Goal: Communication & Community: Answer question/provide support

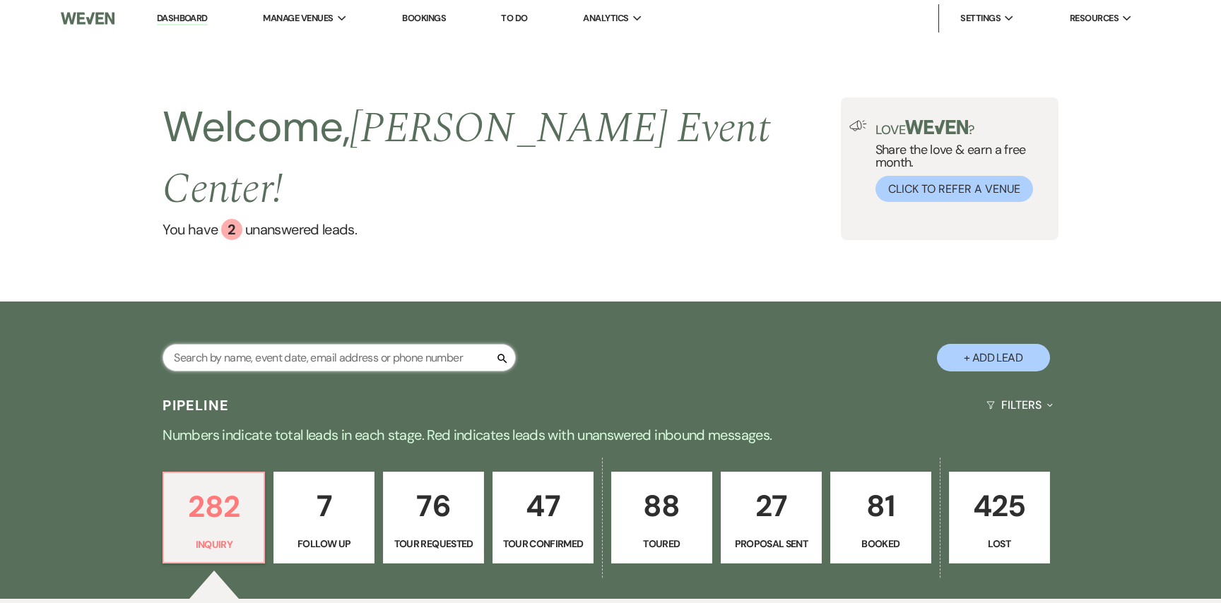
click at [285, 344] on input "text" at bounding box center [338, 358] width 353 height 28
paste input "[PERSON_NAME]"
type input "[PERSON_NAME]"
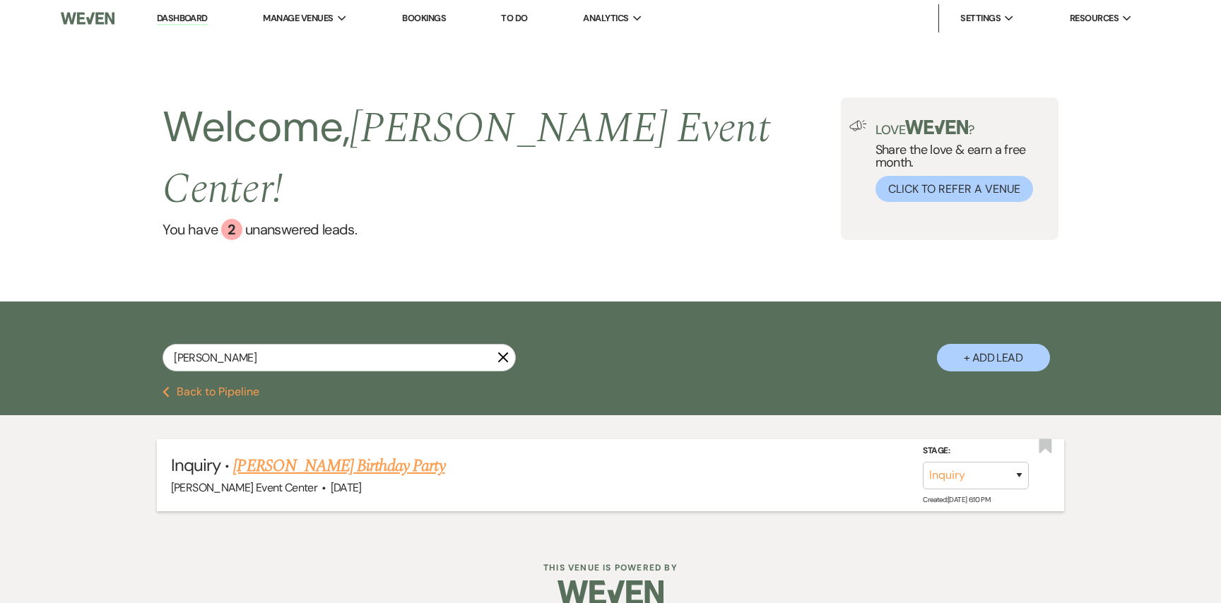
click at [289, 453] on link "[PERSON_NAME] Birthday Party" at bounding box center [338, 465] width 211 height 25
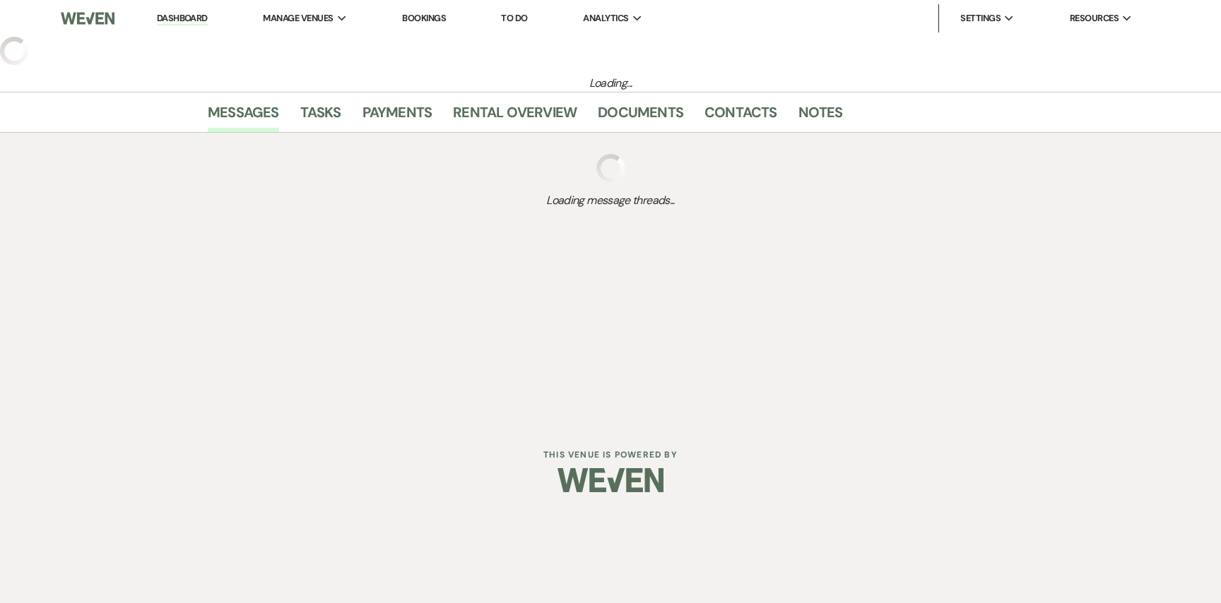
select select "5"
select select "4"
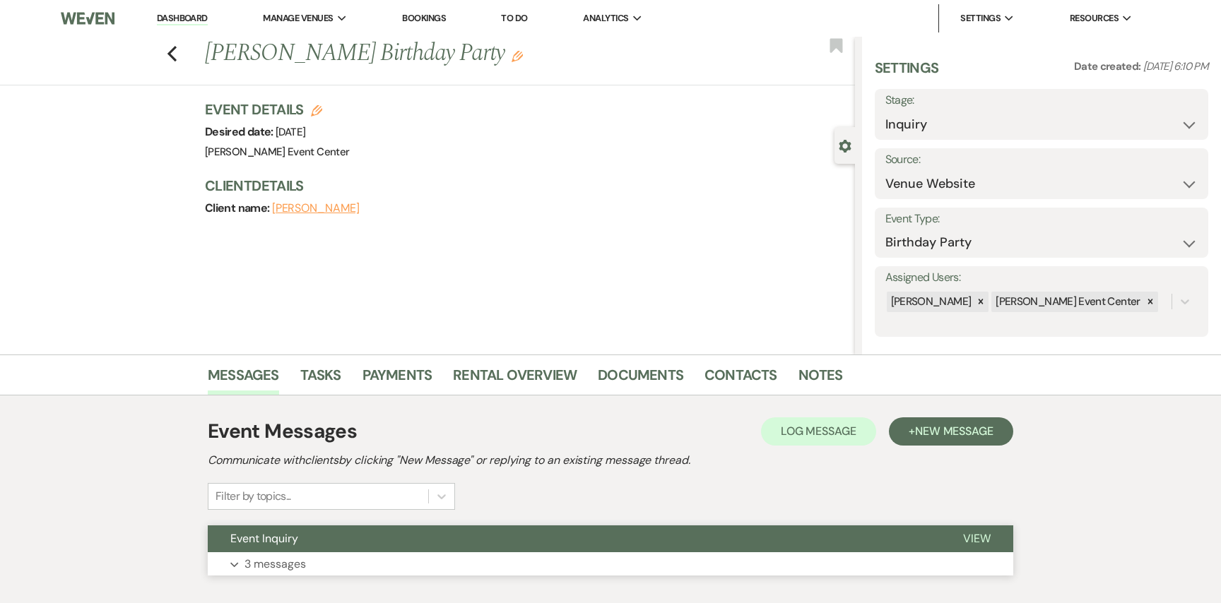
click at [374, 559] on button "Expand 3 messages" at bounding box center [610, 564] width 805 height 24
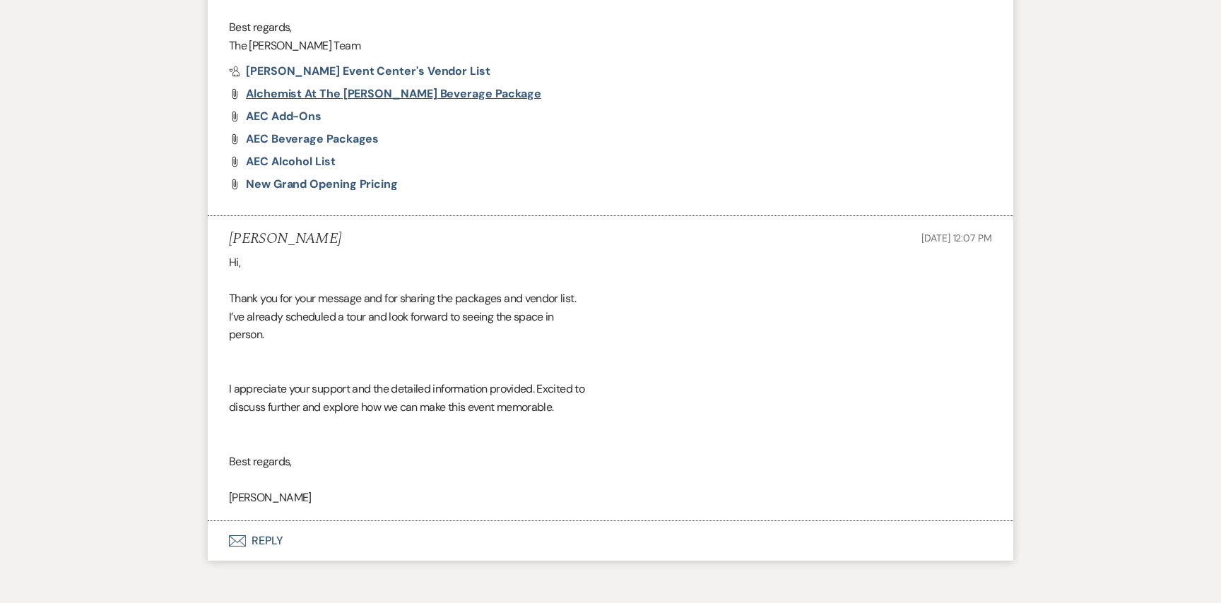
scroll to position [1105, 0]
click at [361, 76] on span "[PERSON_NAME] Event Center's Vendor List" at bounding box center [368, 72] width 244 height 15
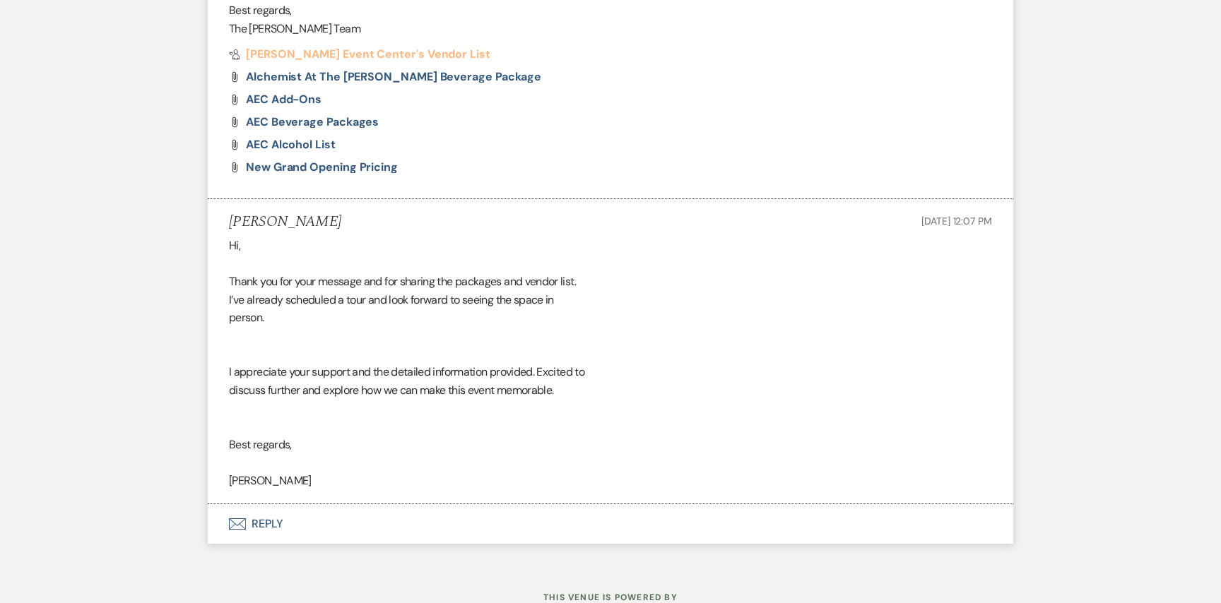
scroll to position [1176, 0]
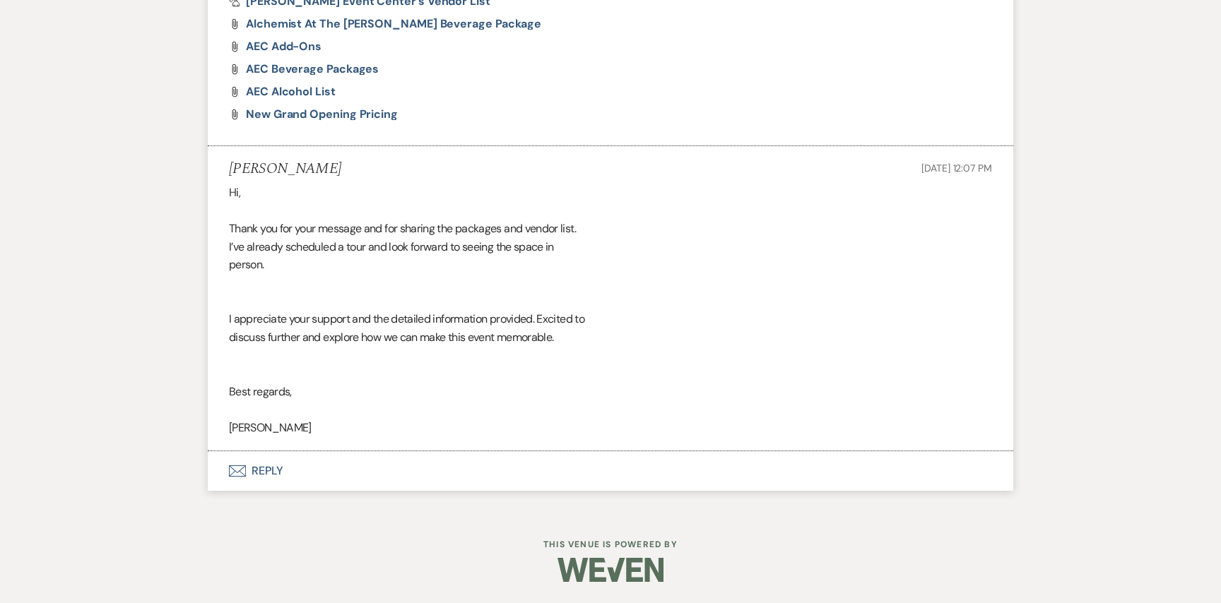
click at [250, 470] on button "Envelope Reply" at bounding box center [610, 471] width 805 height 40
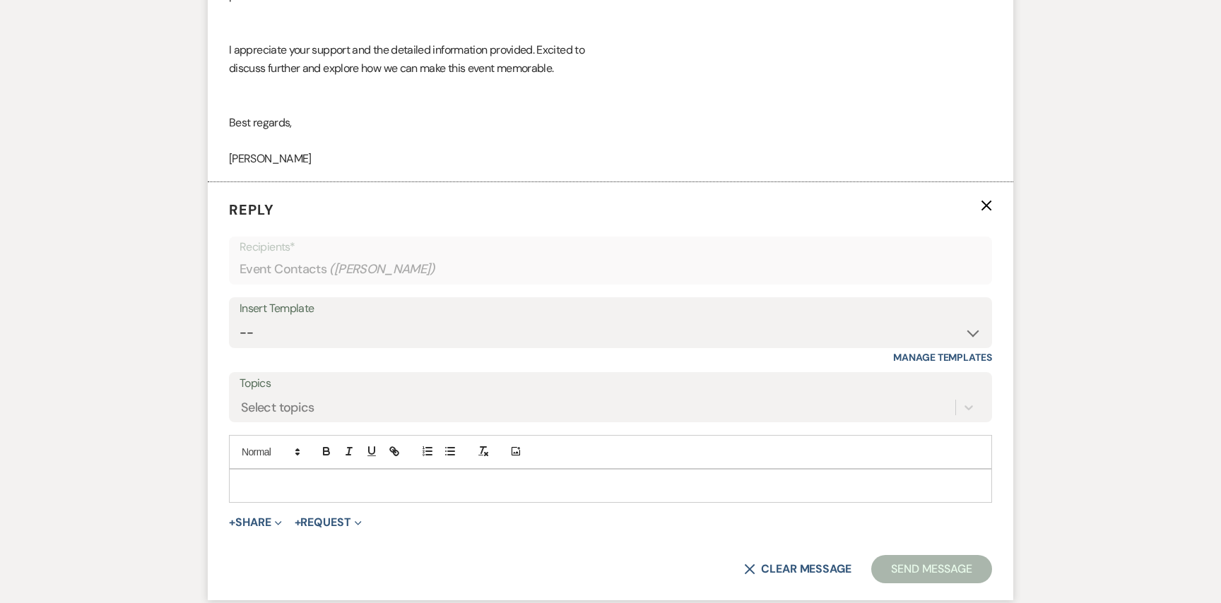
scroll to position [1446, 0]
click at [374, 348] on div "Insert Template -- Weven Planning Portal Introduction (Booked Events) Initial I…" at bounding box center [610, 330] width 763 height 66
click at [377, 326] on select "-- Weven Planning Portal Introduction (Booked Events) Initial Inquiry Response …" at bounding box center [610, 333] width 742 height 28
click at [267, 519] on button "+ Share Expand" at bounding box center [255, 521] width 53 height 11
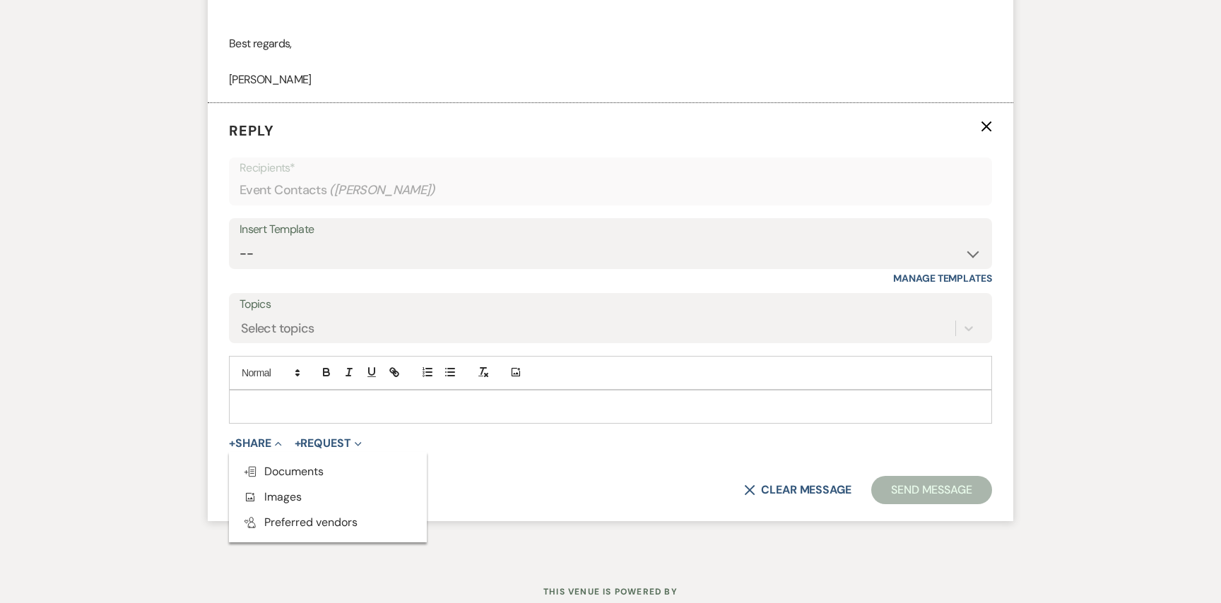
scroll to position [1537, 0]
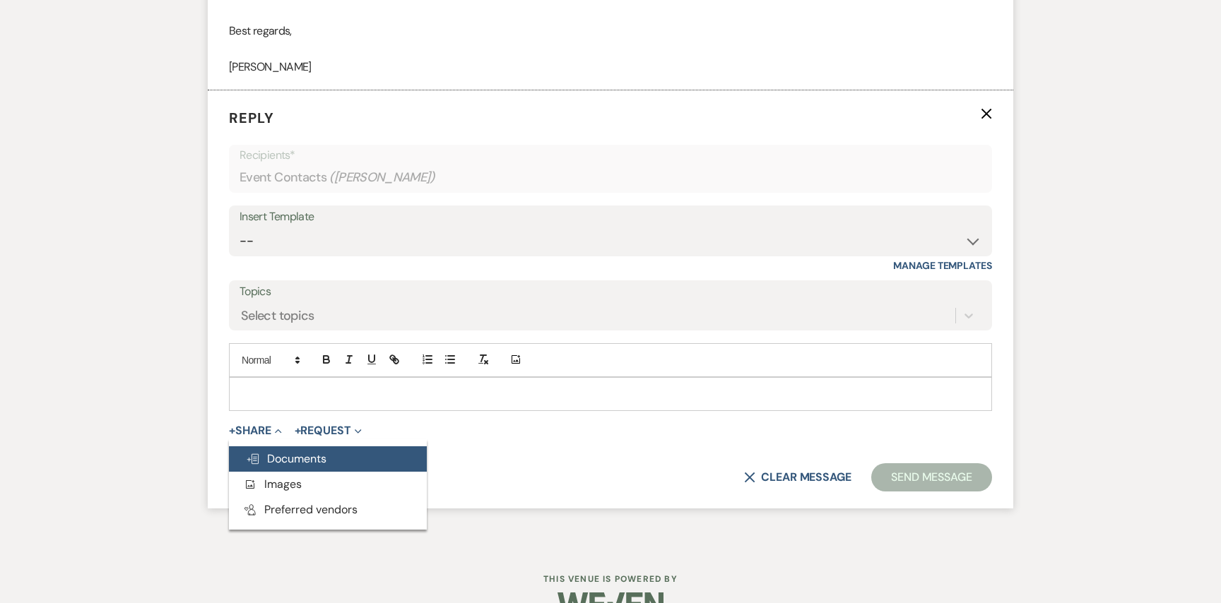
click at [325, 463] on span "Doc Upload Documents" at bounding box center [286, 458] width 81 height 15
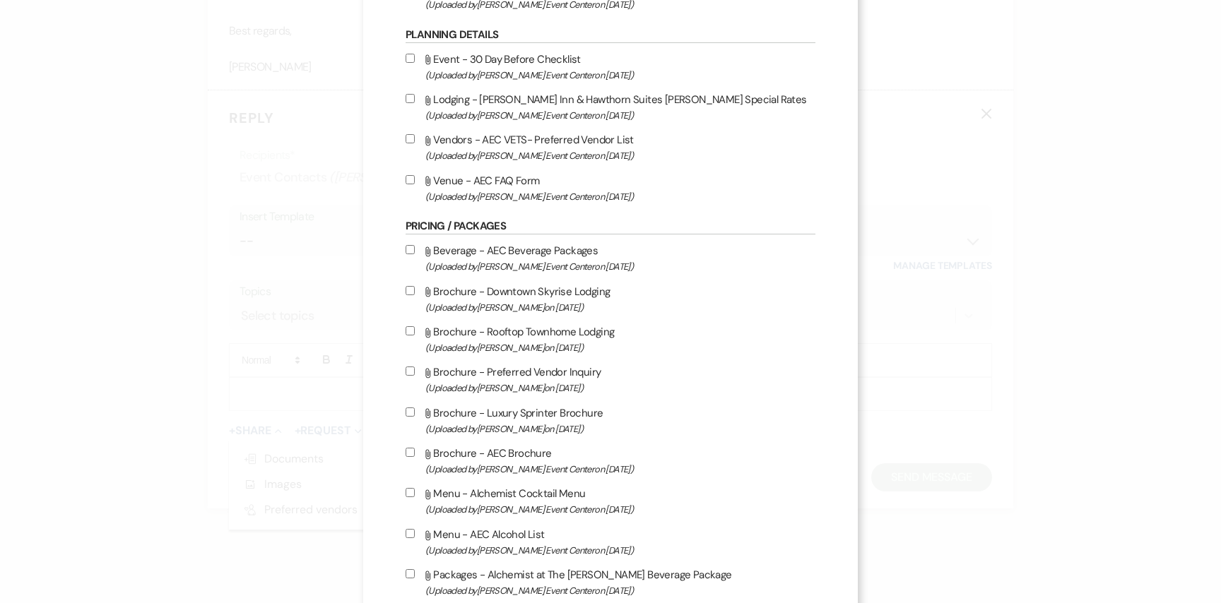
scroll to position [2145, 0]
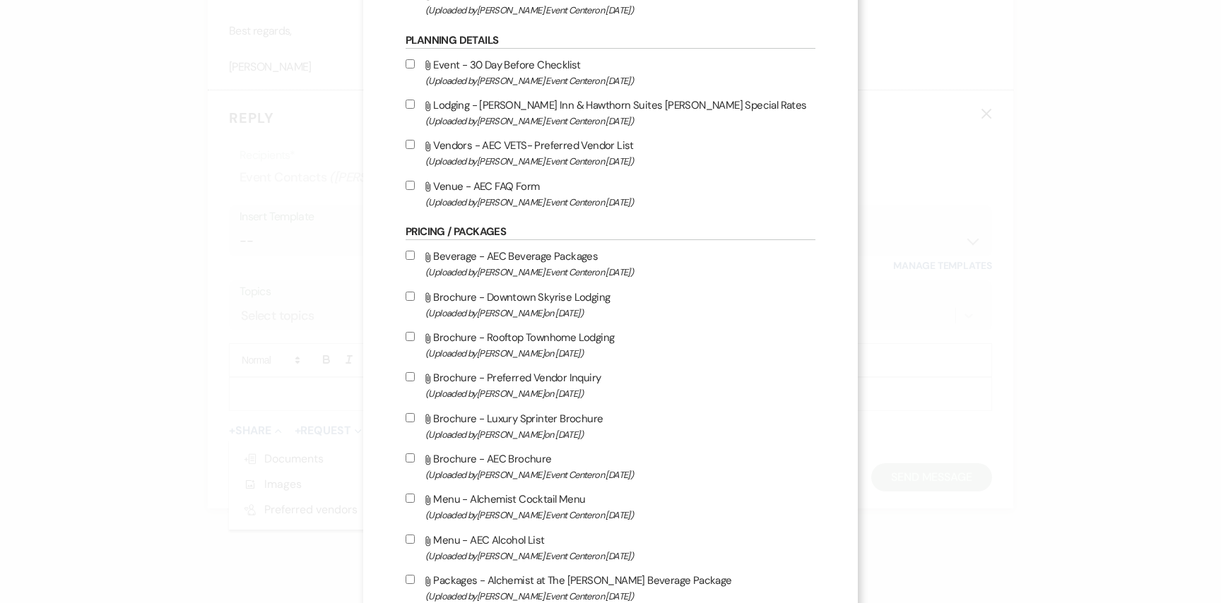
click at [412, 149] on input "Attach File Vendors - AEC VETS- Preferred Vendor List (Uploaded by [PERSON_NAME…" at bounding box center [409, 144] width 9 height 9
checkbox input "true"
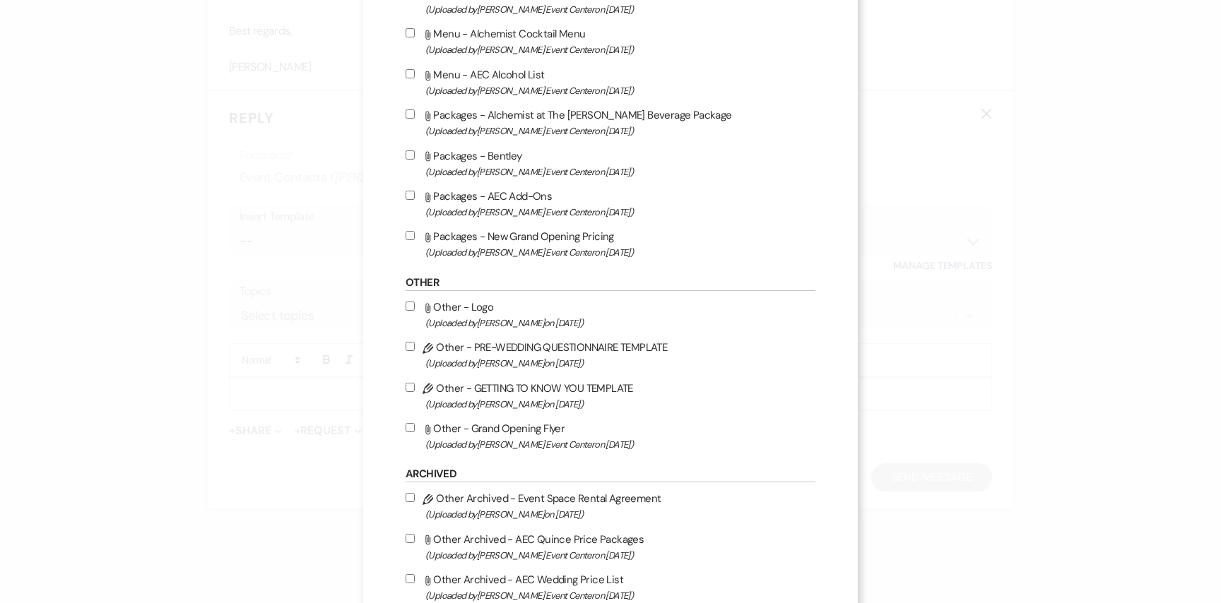
scroll to position [3130, 0]
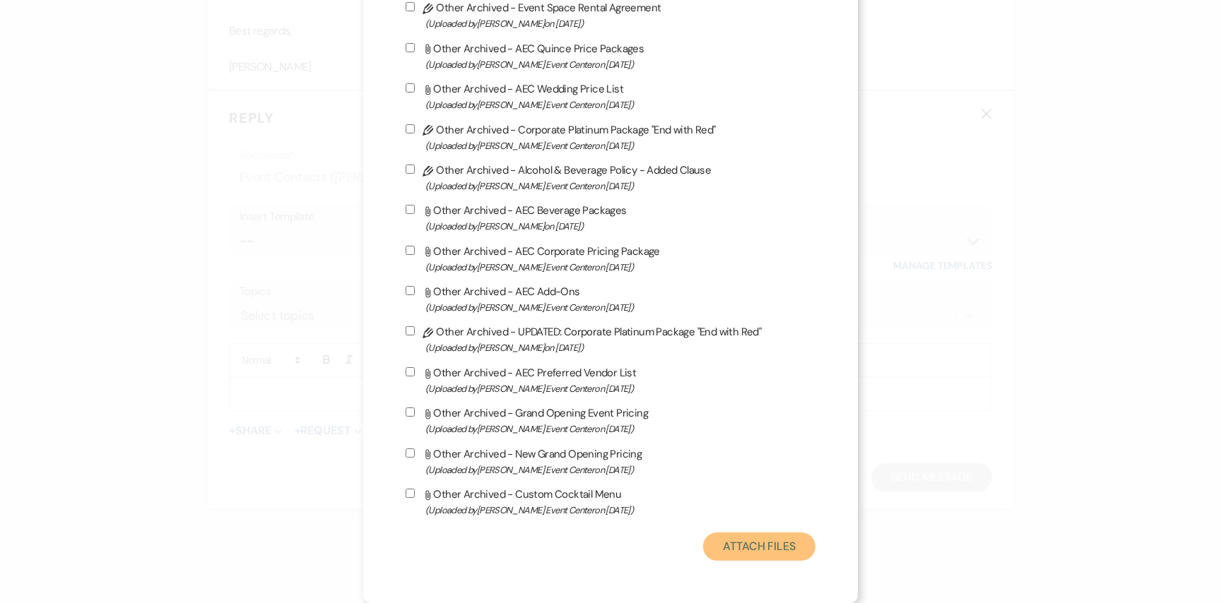
click at [732, 552] on button "Attach Files" at bounding box center [759, 547] width 112 height 28
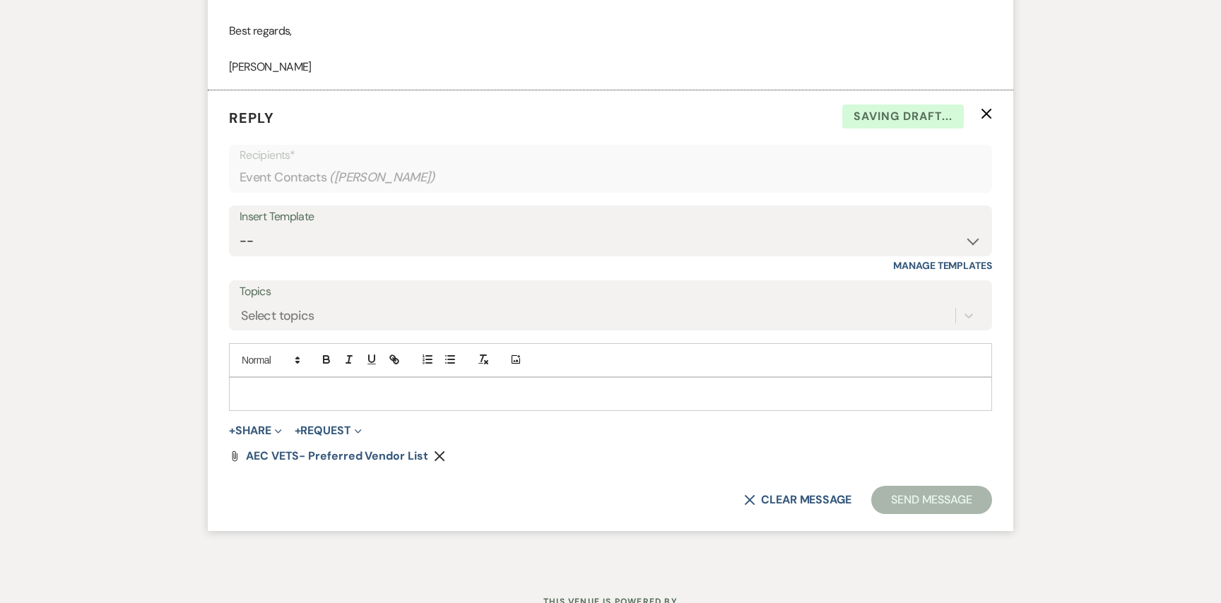
click at [931, 509] on button "Send Message" at bounding box center [931, 500] width 121 height 28
click at [462, 394] on p at bounding box center [610, 394] width 740 height 16
click at [906, 491] on button "Send Message" at bounding box center [931, 500] width 121 height 28
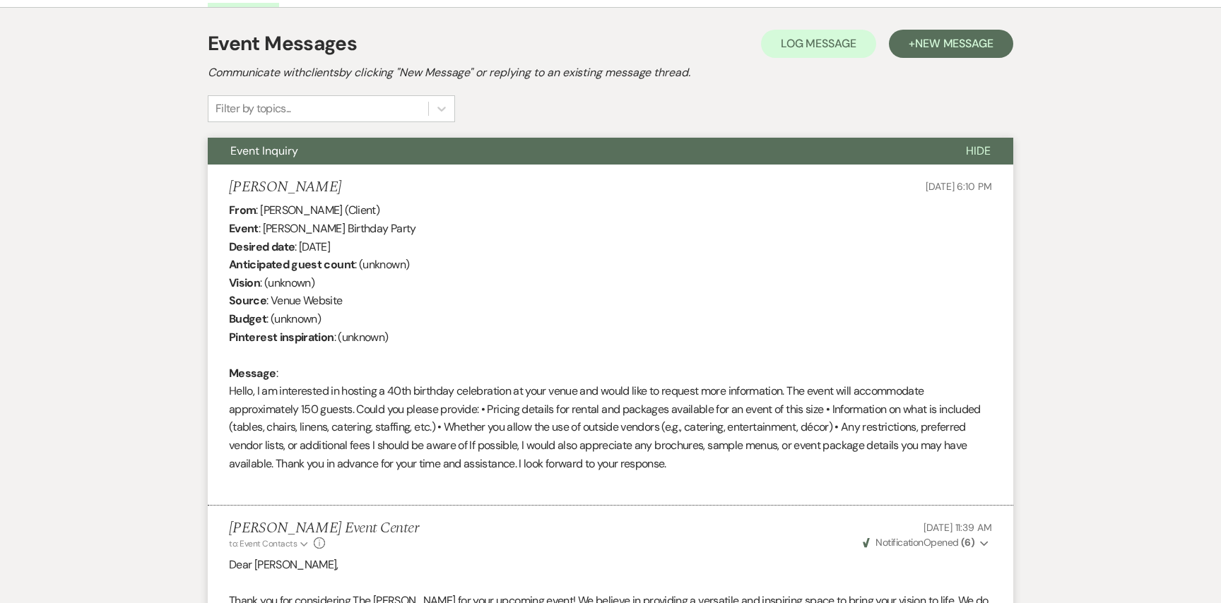
scroll to position [0, 0]
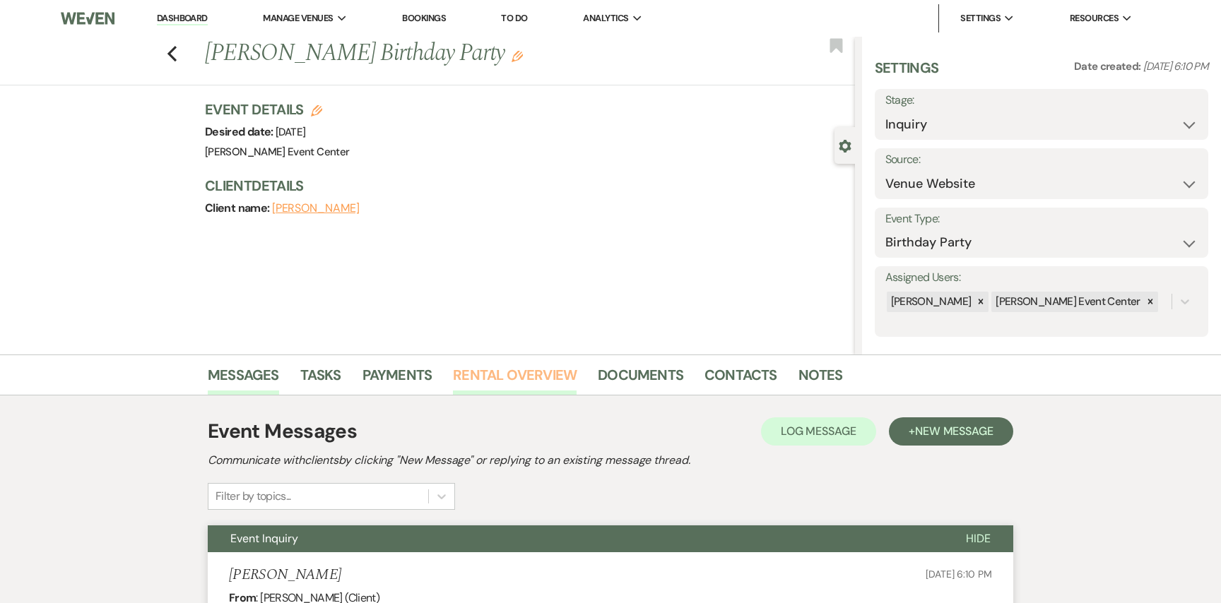
click at [532, 376] on link "Rental Overview" at bounding box center [515, 379] width 124 height 31
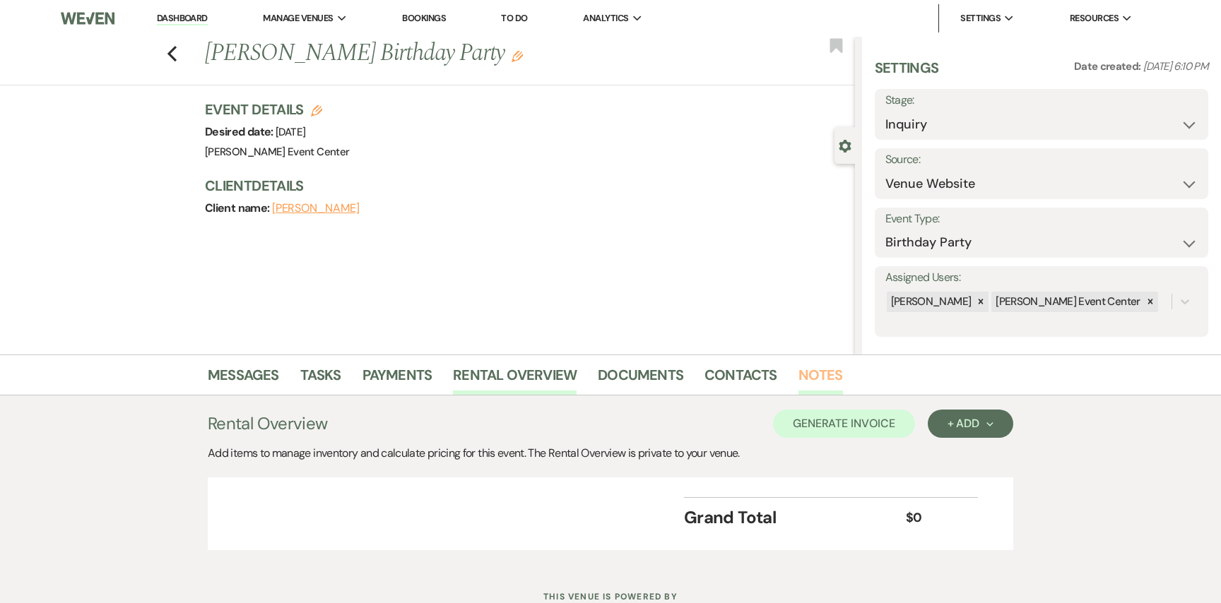
click at [803, 375] on link "Notes" at bounding box center [820, 379] width 44 height 31
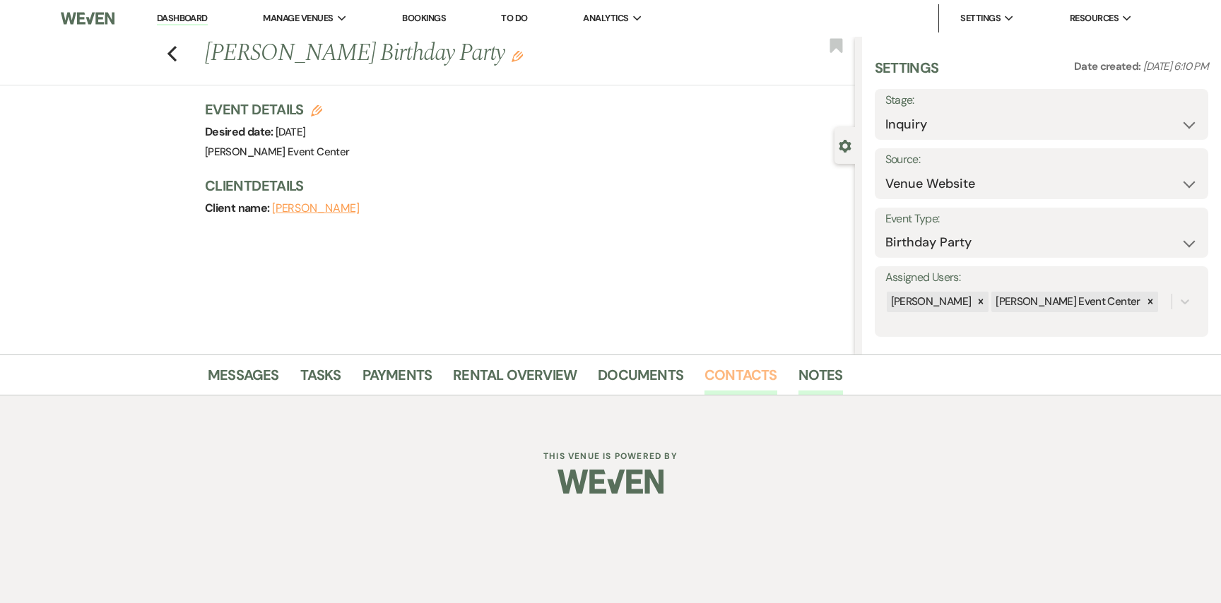
click at [749, 380] on link "Contacts" at bounding box center [740, 379] width 73 height 31
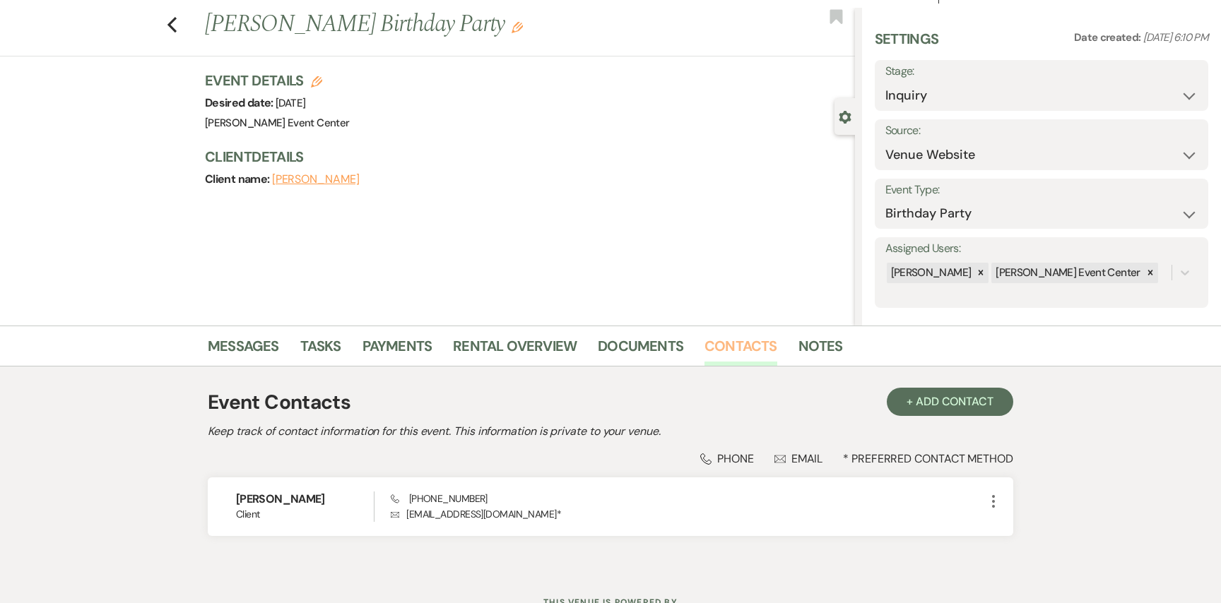
scroll to position [30, 0]
click at [523, 340] on link "Rental Overview" at bounding box center [515, 349] width 124 height 31
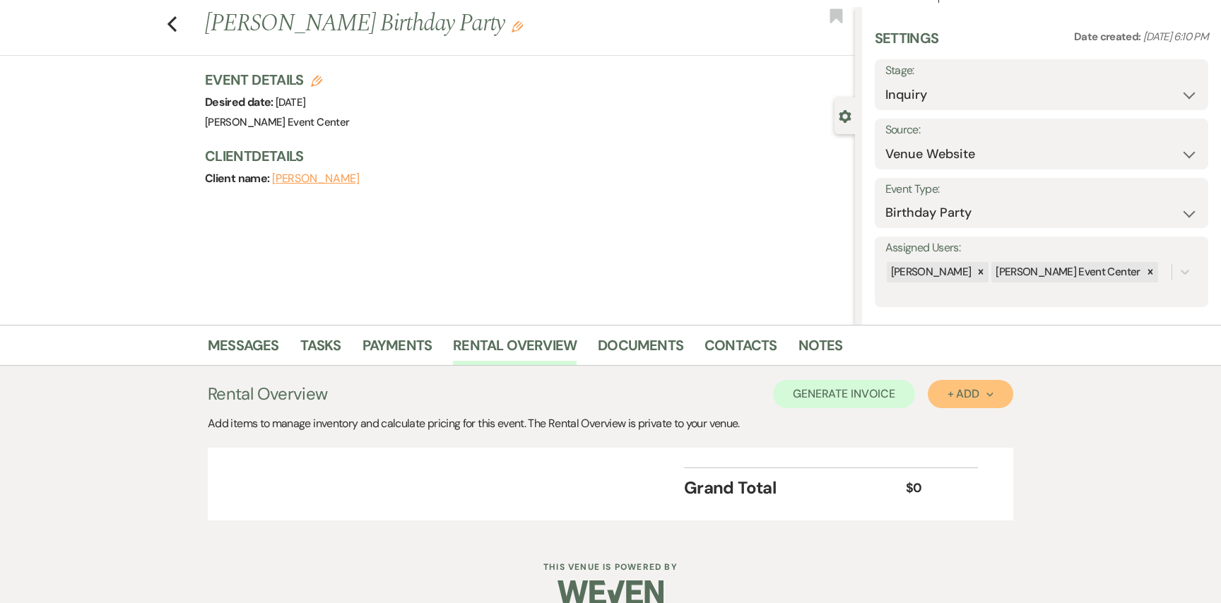
click at [958, 388] on div "+ Add Next" at bounding box center [970, 393] width 46 height 11
click at [952, 419] on button "Item" at bounding box center [962, 426] width 71 height 22
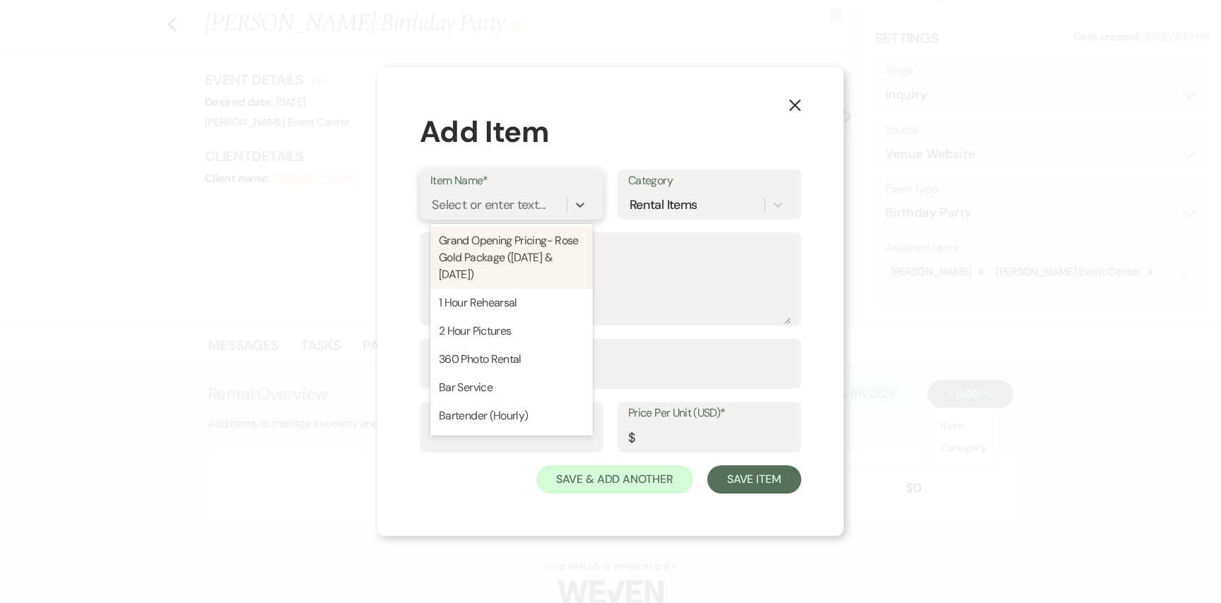
click at [499, 203] on div "Select or enter text..." at bounding box center [489, 204] width 114 height 19
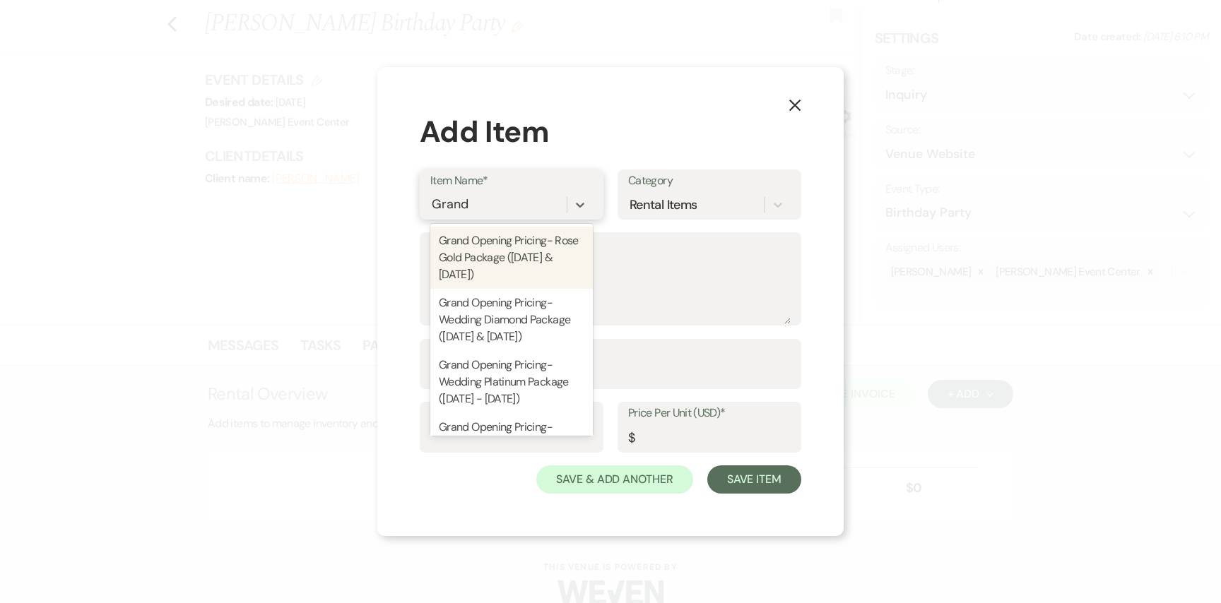
type input "Grand"
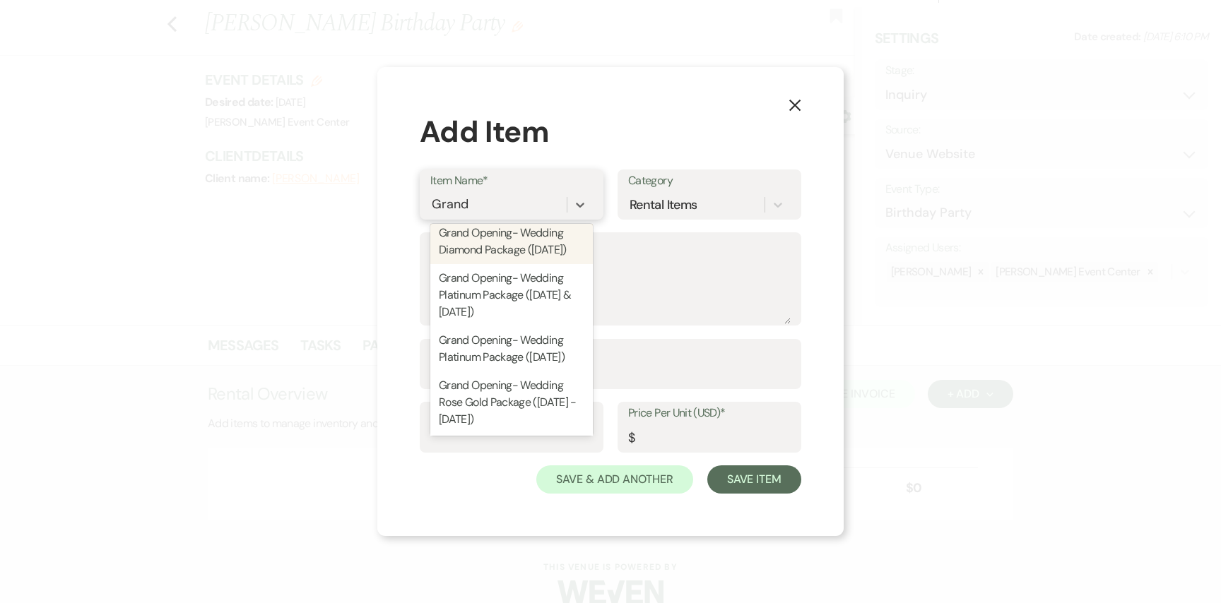
scroll to position [372, 0]
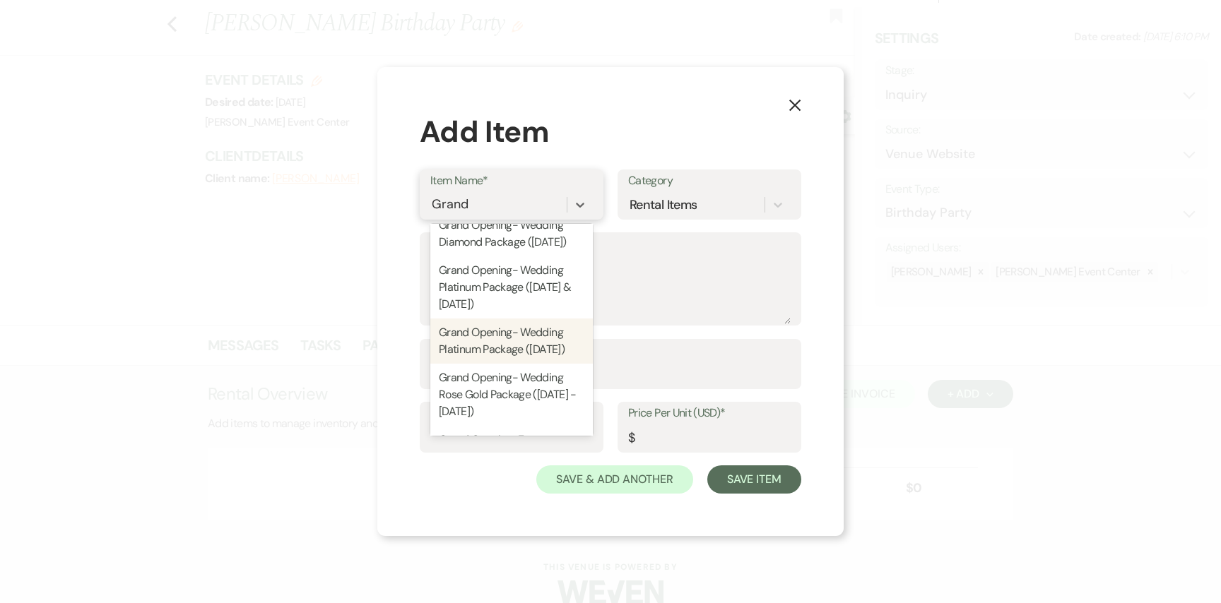
click at [513, 343] on div "Grand Opening- Wedding Platinum Package ([DATE])" at bounding box center [511, 341] width 162 height 45
type textarea "13 Hour Rental. Access to [GEOGRAPHIC_DATA] and The Haven, Up to 220 guests, Pr…"
type input "1"
type input "9500"
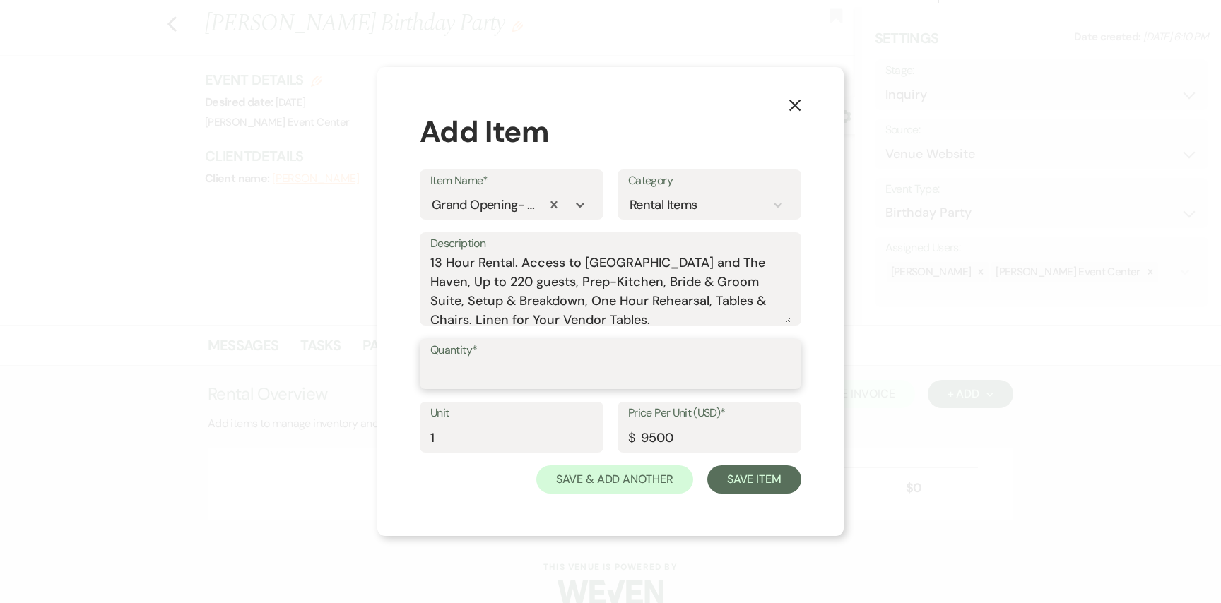
click at [495, 374] on input "Quantity*" at bounding box center [610, 374] width 360 height 28
type input "1"
drag, startPoint x: 444, startPoint y: 438, endPoint x: 319, endPoint y: 425, distance: 125.0
click at [319, 425] on div "X Add Item Item Name* Grand Opening- Wedding Platinum Package ([DATE]) Category…" at bounding box center [610, 301] width 1221 height 603
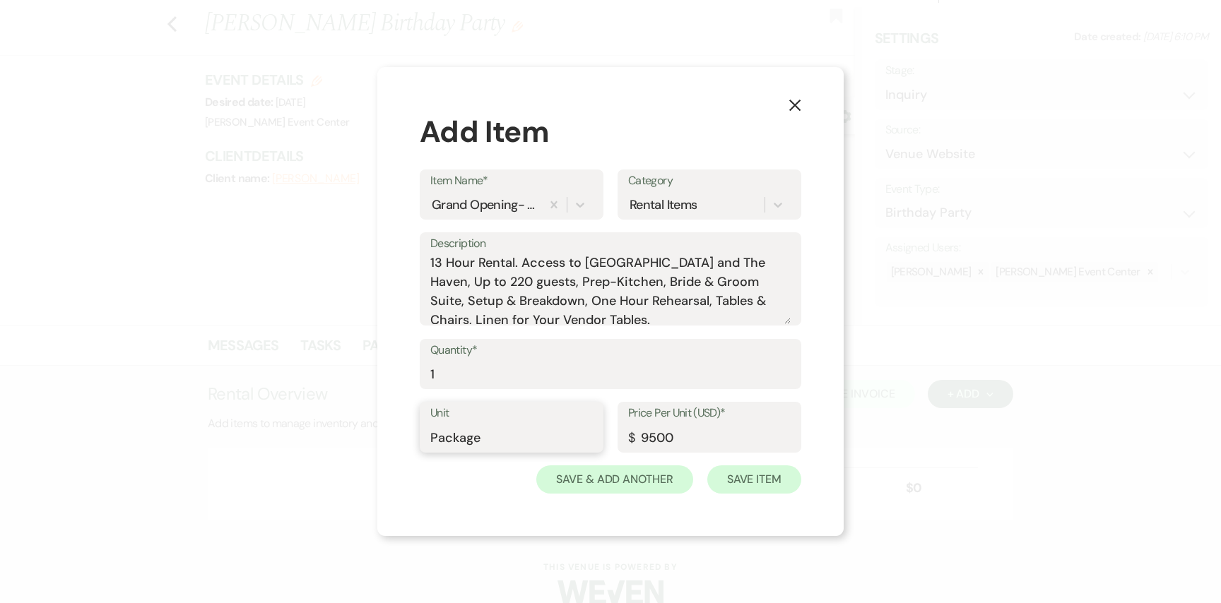
type input "Package"
click at [759, 485] on button "Save Item" at bounding box center [754, 479] width 94 height 28
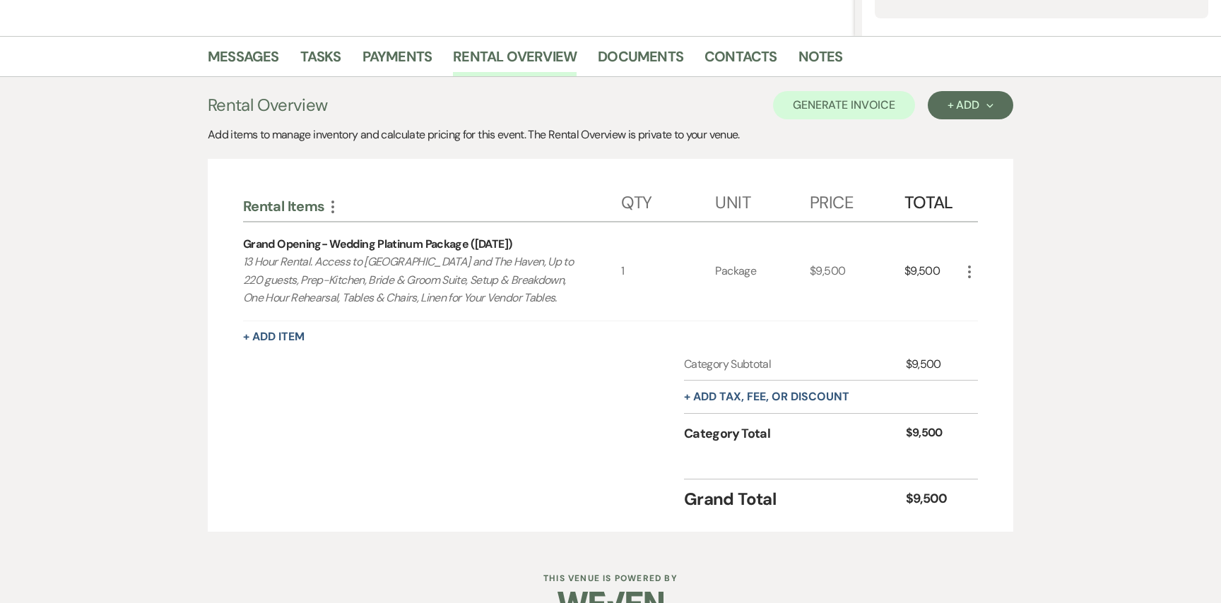
scroll to position [270, 0]
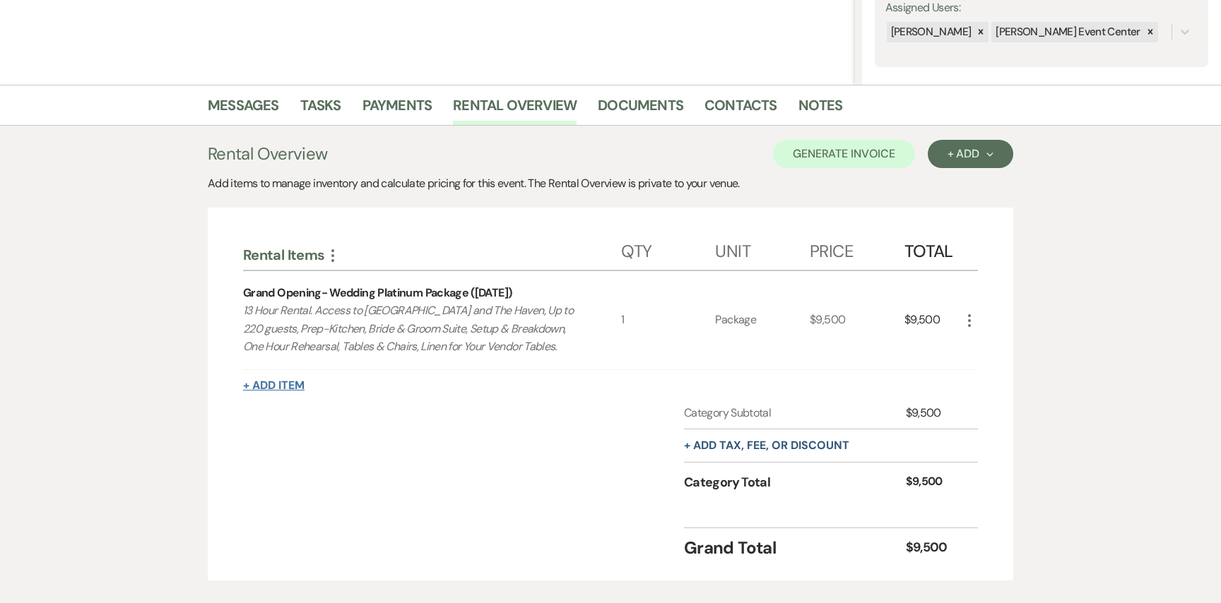
click at [290, 386] on button "+ Add Item" at bounding box center [273, 385] width 61 height 11
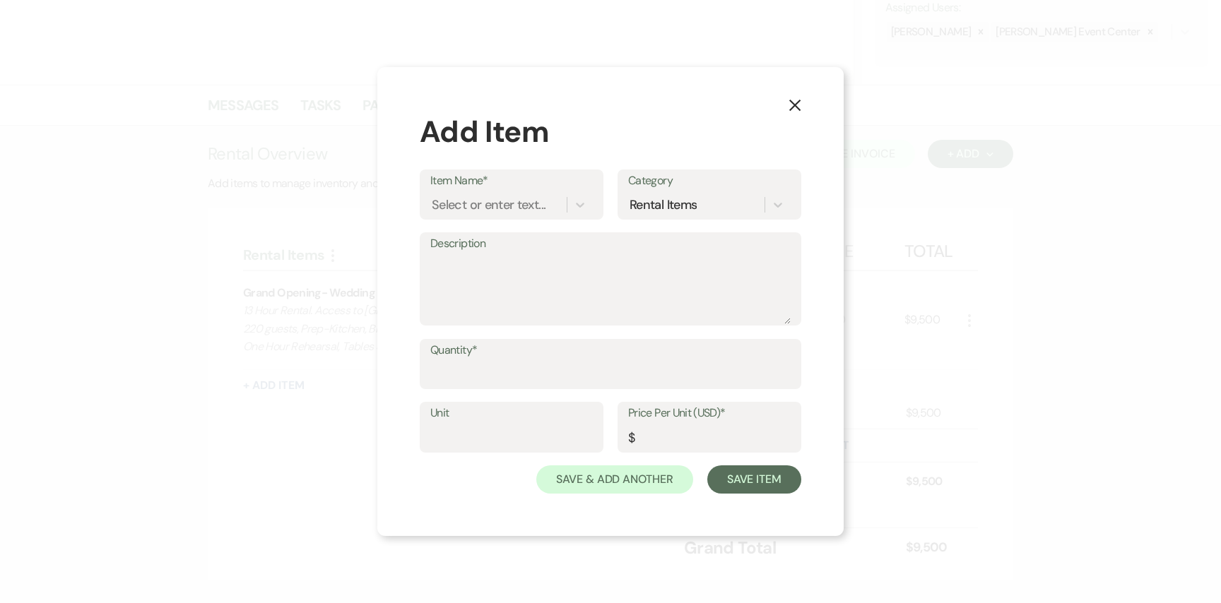
click at [464, 189] on label "Item Name*" at bounding box center [511, 181] width 162 height 20
click at [433, 195] on input "Item Name*" at bounding box center [432, 204] width 1 height 19
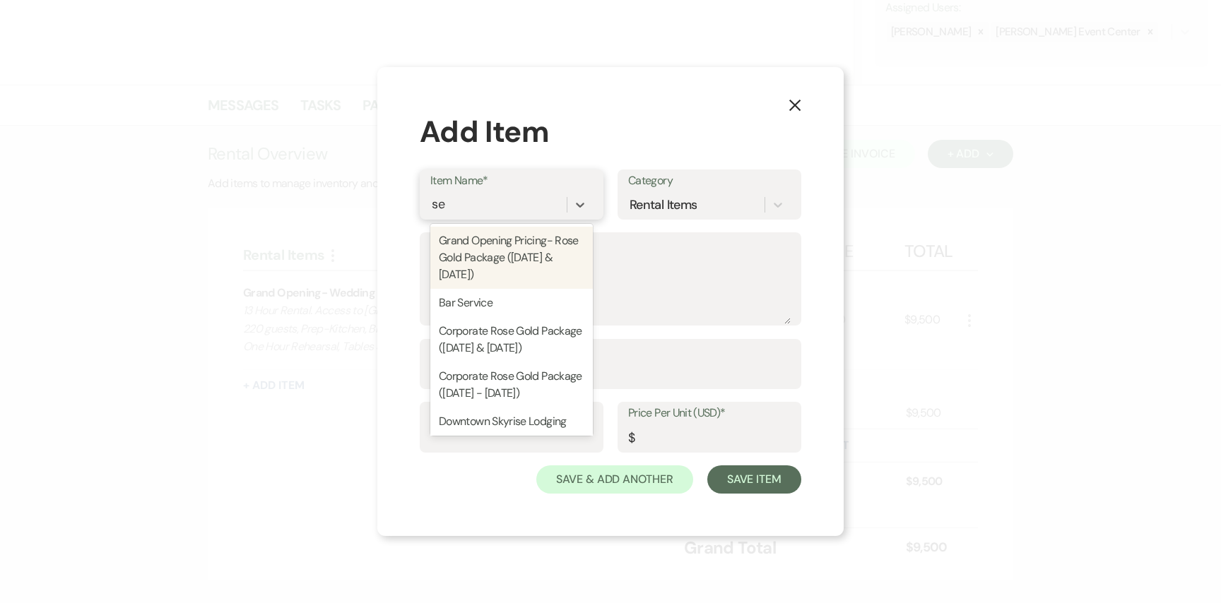
type input "sec"
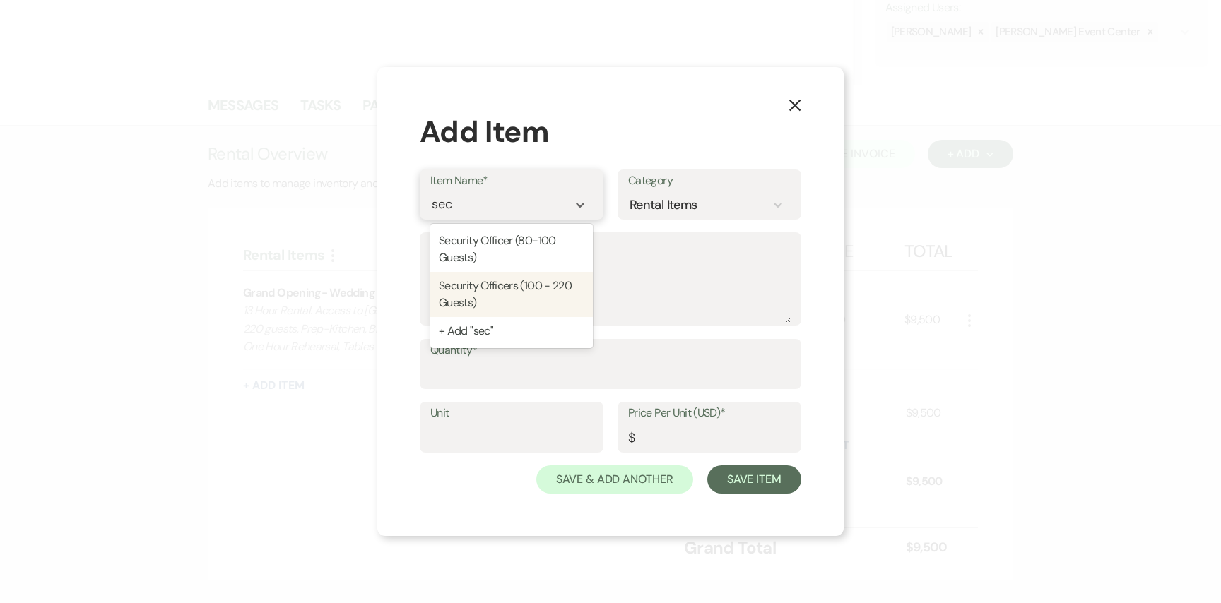
click at [535, 291] on div "Security Officers (100 - 220 Guests)" at bounding box center [511, 294] width 162 height 45
type textarea "If alcohol is being served, security is to be hired by [PERSON_NAME] Event Cent…"
type input "1"
type input "160"
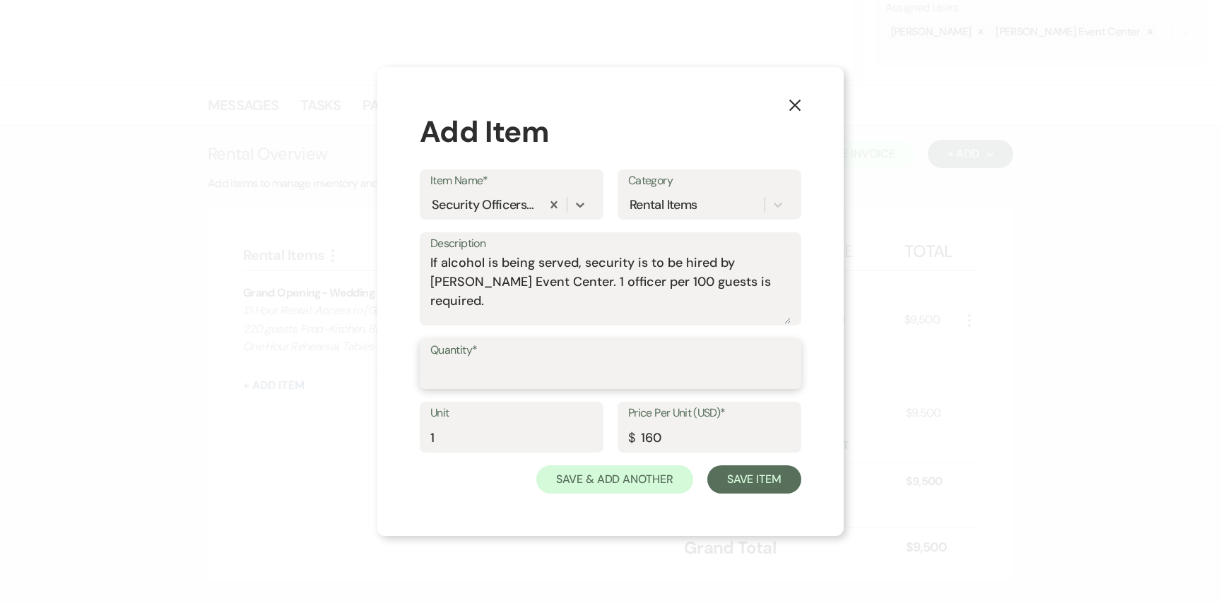
click at [488, 370] on input "Quantity*" at bounding box center [610, 374] width 360 height 28
type input "1"
drag, startPoint x: 480, startPoint y: 433, endPoint x: 377, endPoint y: 416, distance: 104.5
click at [379, 416] on div "X Add Item Item Name* Security Officers (100 - 220 Guests) Category Rental Item…" at bounding box center [610, 302] width 466 height 470
click at [461, 392] on div "Quantity* 1" at bounding box center [610, 371] width 381 height 64
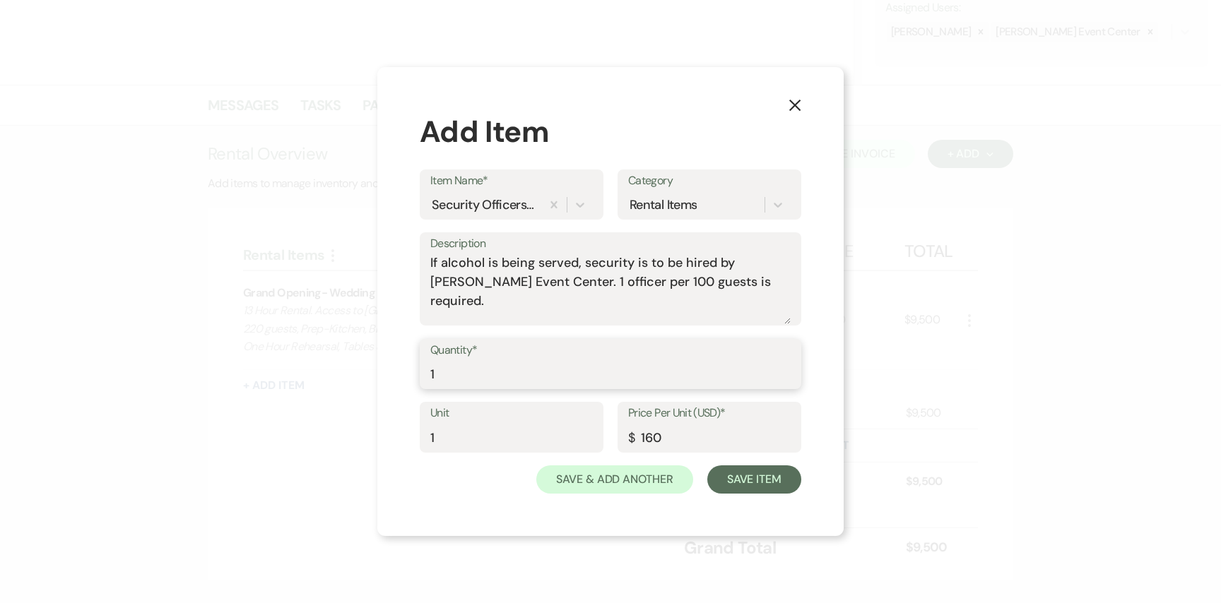
click at [460, 385] on input "1" at bounding box center [610, 374] width 360 height 28
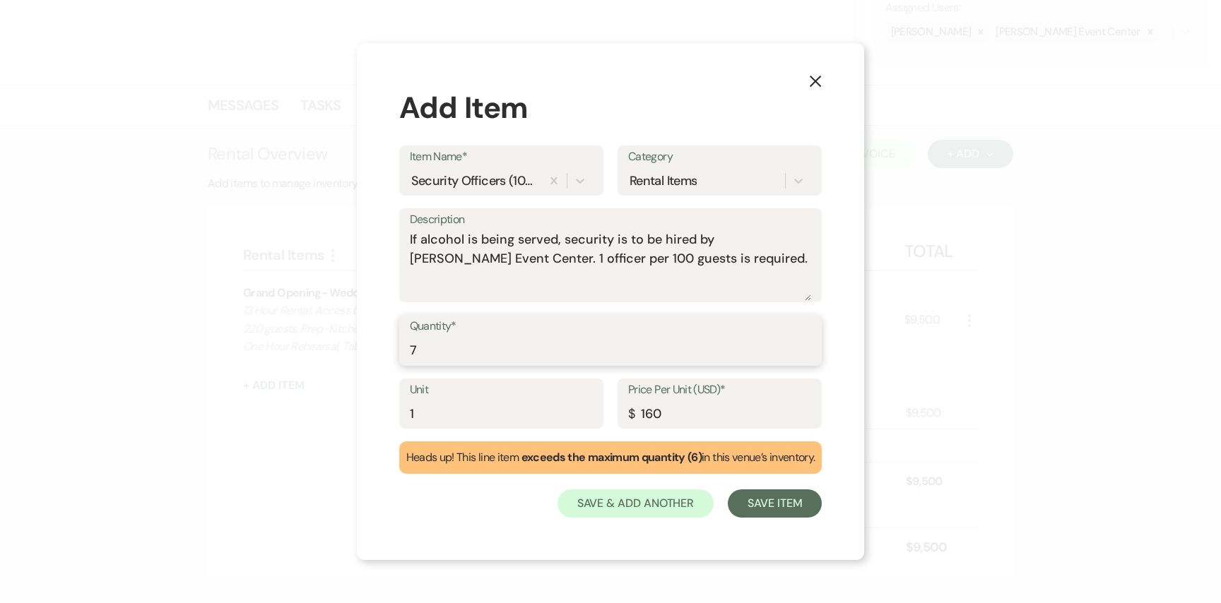
type input "7"
drag, startPoint x: 422, startPoint y: 412, endPoint x: 348, endPoint y: 406, distance: 74.4
click at [348, 406] on div "X Add Item Item Name* Security Officers (100 - 220 Guests) Category Rental Item…" at bounding box center [610, 301] width 1221 height 603
type input "Hrs"
click at [802, 506] on button "Save Item" at bounding box center [775, 503] width 94 height 28
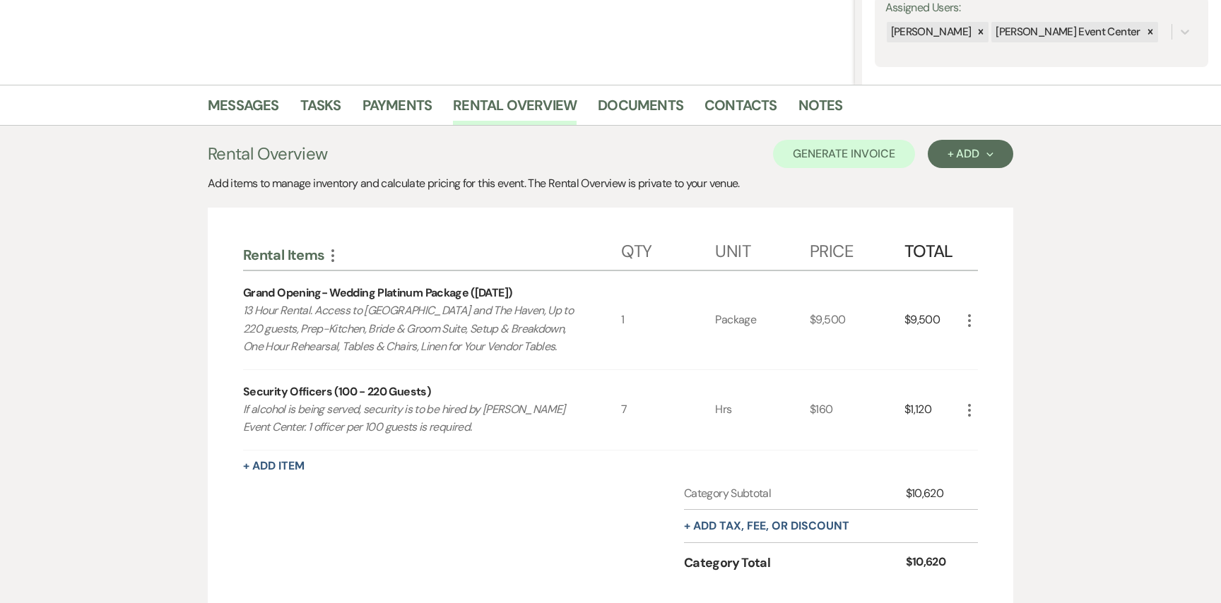
scroll to position [433, 0]
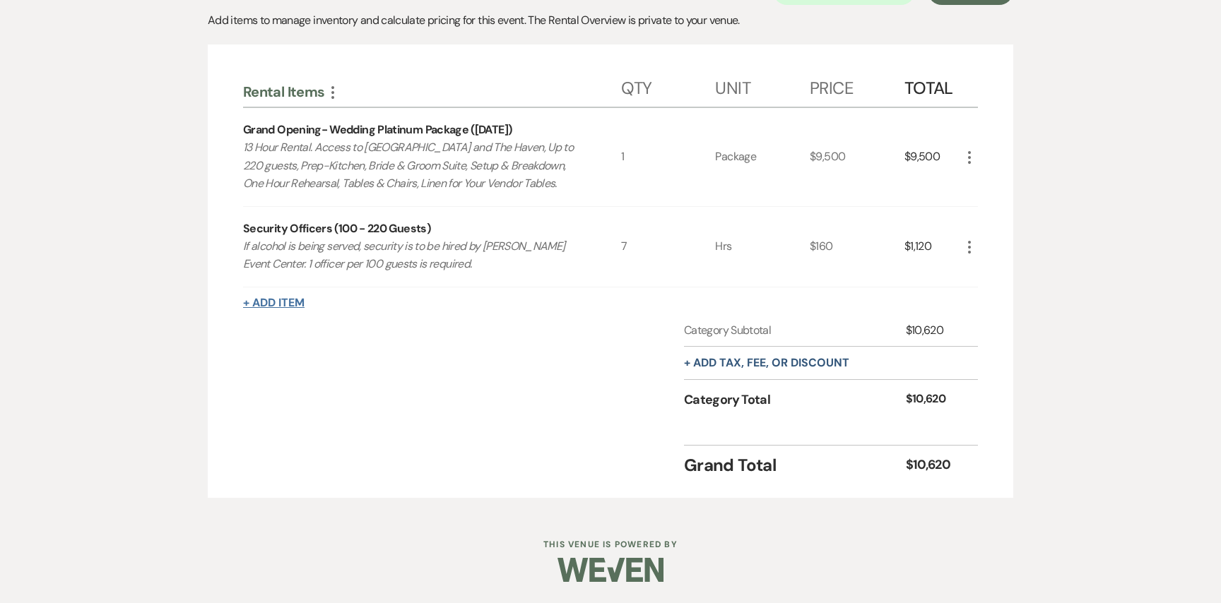
click at [277, 304] on button "+ Add Item" at bounding box center [273, 302] width 61 height 11
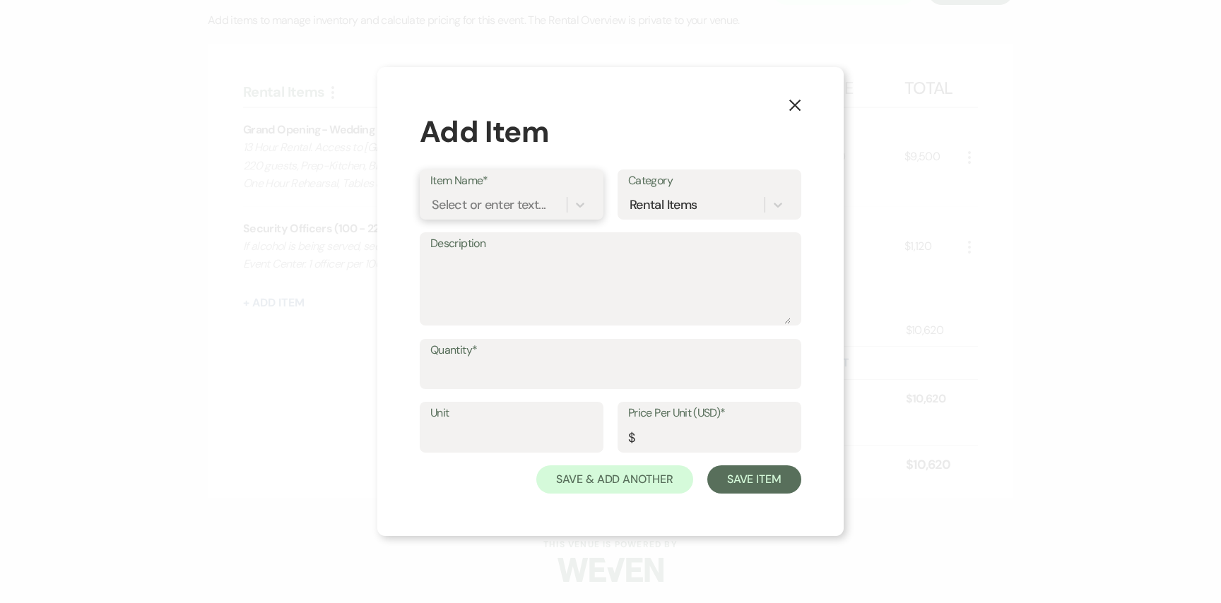
click at [490, 198] on div "Select or enter text..." at bounding box center [489, 204] width 114 height 19
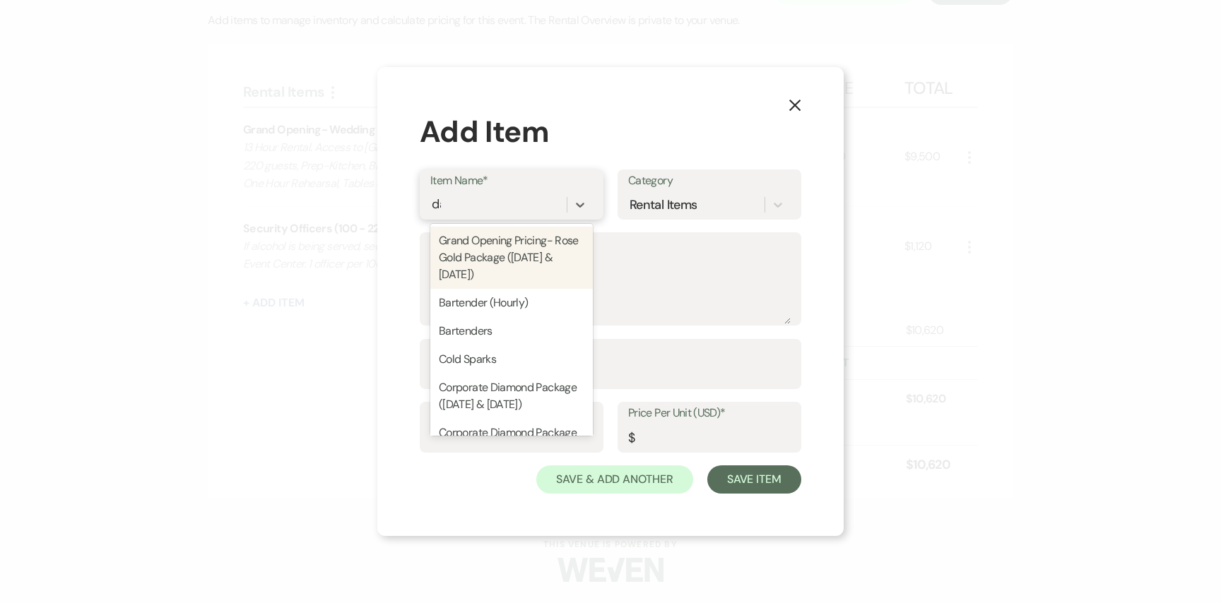
type input "dama"
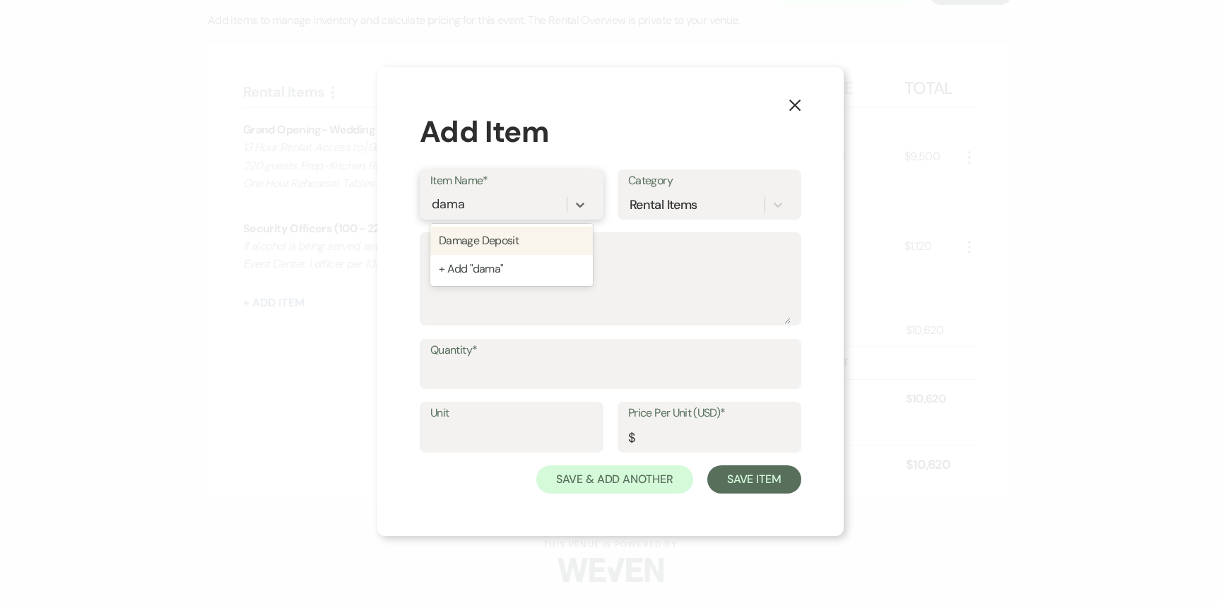
click at [526, 231] on div "Damage Deposit" at bounding box center [511, 241] width 162 height 28
type textarea "A refundable sum held as security against any potential damages incurred during…"
type input "1"
type input "1000"
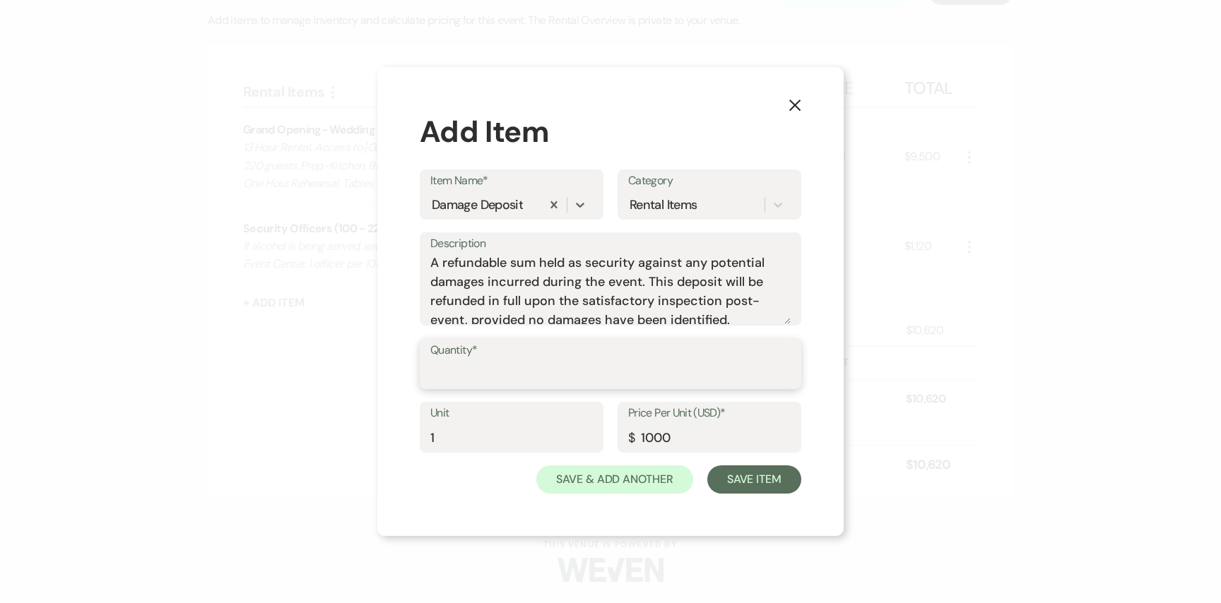
click at [481, 366] on input "Quantity*" at bounding box center [610, 374] width 360 height 28
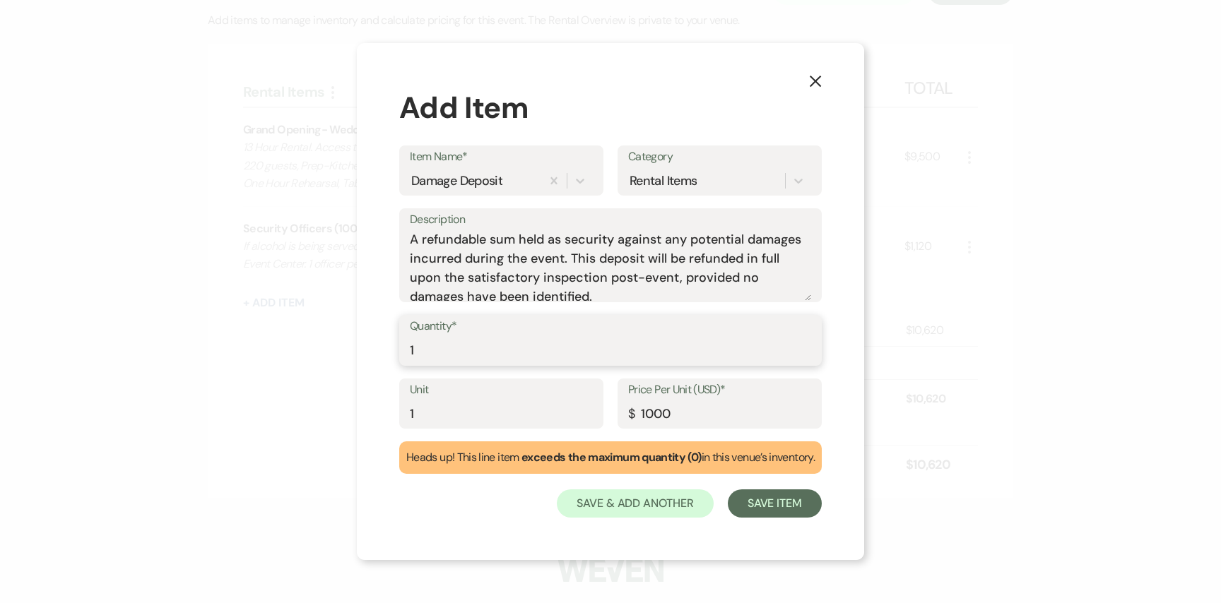
type input "1"
drag, startPoint x: 464, startPoint y: 415, endPoint x: 362, endPoint y: 415, distance: 101.7
click at [362, 415] on div "X Add Item Item Name* Damage Deposit Category Rental Items Description A refund…" at bounding box center [610, 301] width 507 height 517
type input "Refundable Deposit"
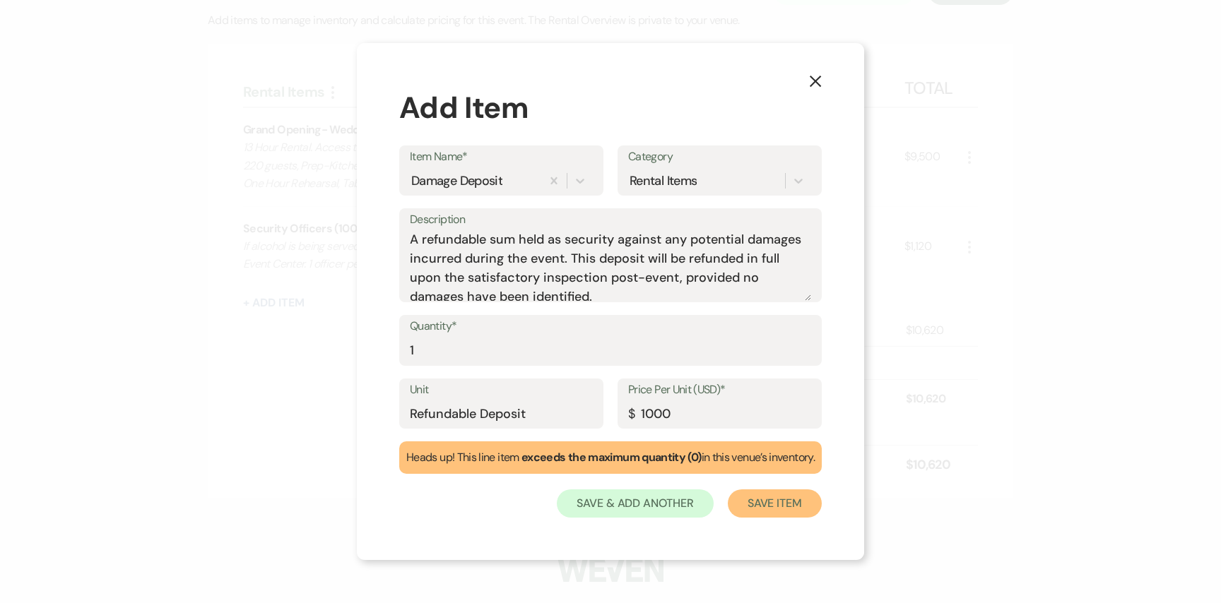
click at [792, 508] on button "Save Item" at bounding box center [775, 503] width 94 height 28
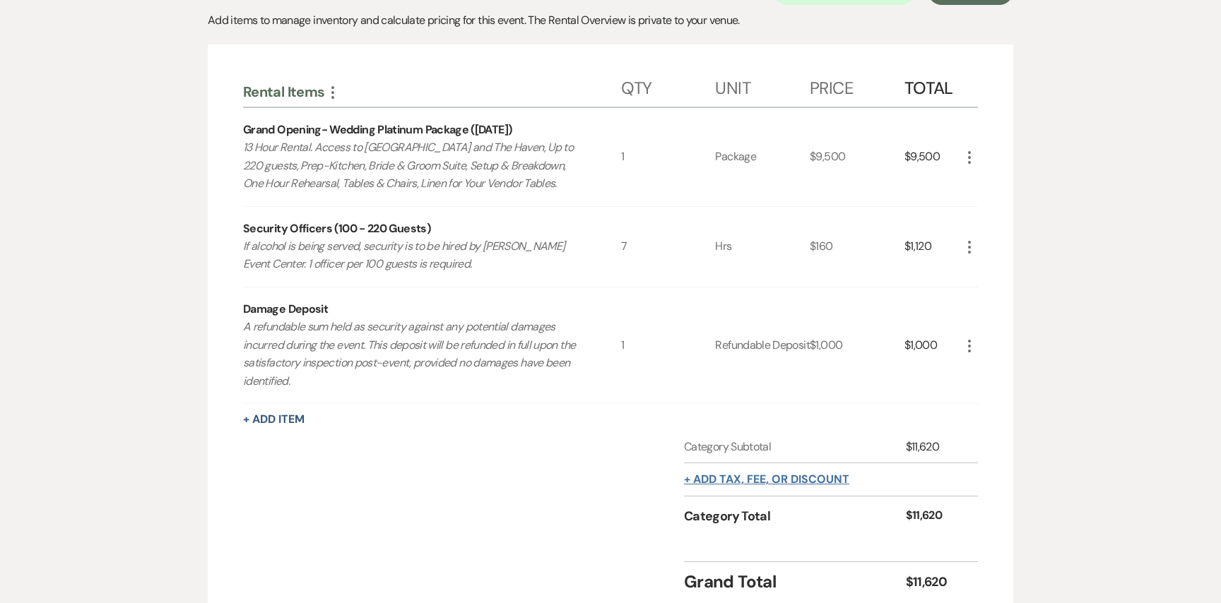
click at [735, 480] on button "+ Add tax, fee, or discount" at bounding box center [766, 479] width 165 height 11
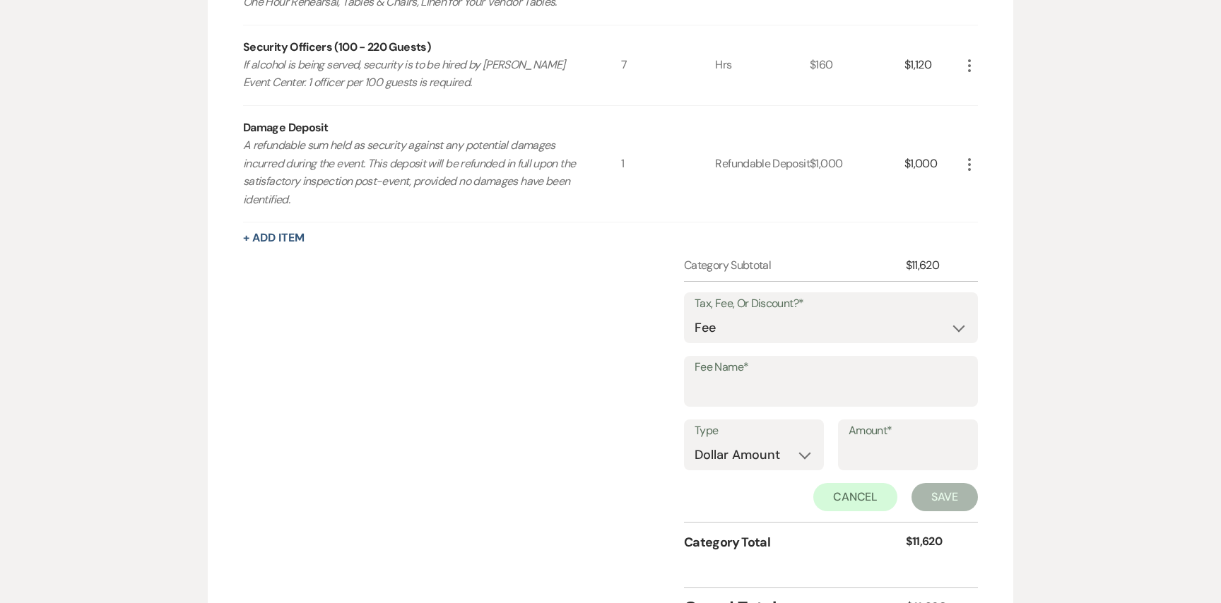
scroll to position [619, 0]
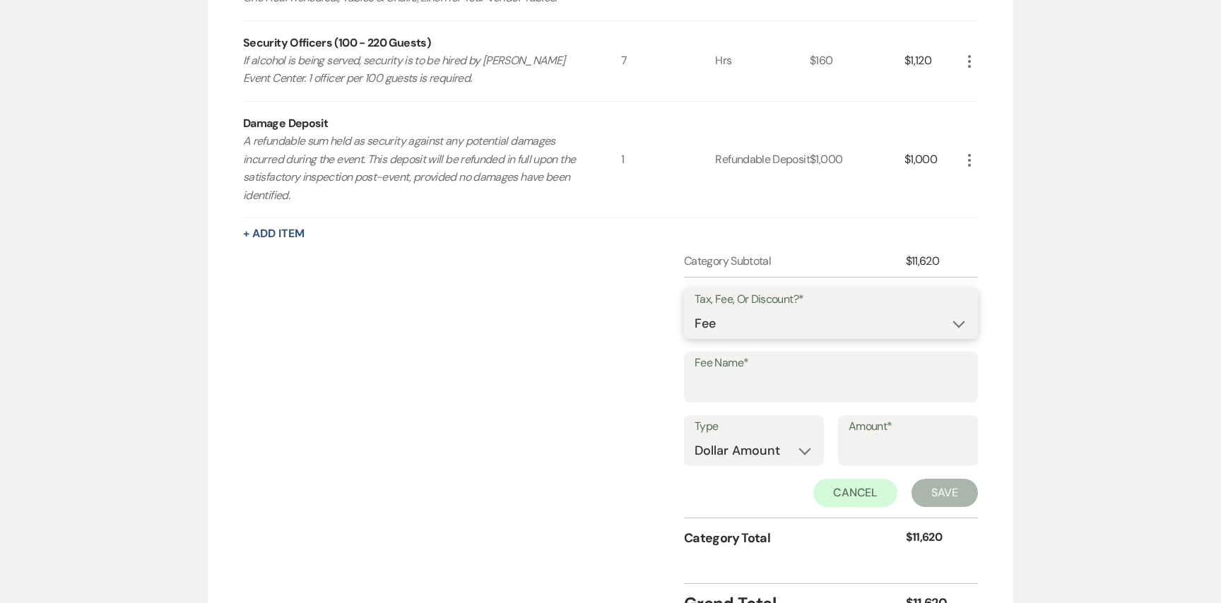
click at [753, 332] on select "Fee Discount Tax" at bounding box center [830, 324] width 273 height 28
select select "3"
click at [694, 310] on select "Fee Discount Tax" at bounding box center [830, 324] width 273 height 28
click at [743, 369] on label "Fee Name*" at bounding box center [830, 363] width 273 height 20
click at [743, 374] on input "Fee Name*" at bounding box center [830, 388] width 273 height 28
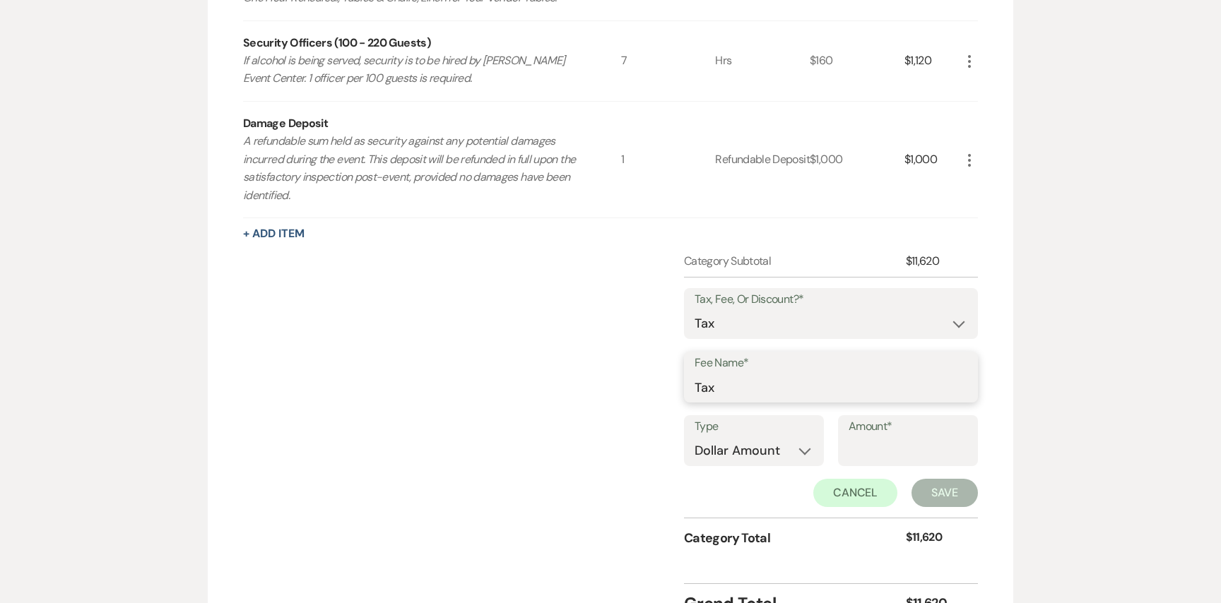
type input "Tax"
click at [785, 444] on select "Dollar Amount Percentage" at bounding box center [753, 451] width 119 height 28
select select "false"
click at [694, 437] on select "Dollar Amount Percentage" at bounding box center [753, 451] width 119 height 28
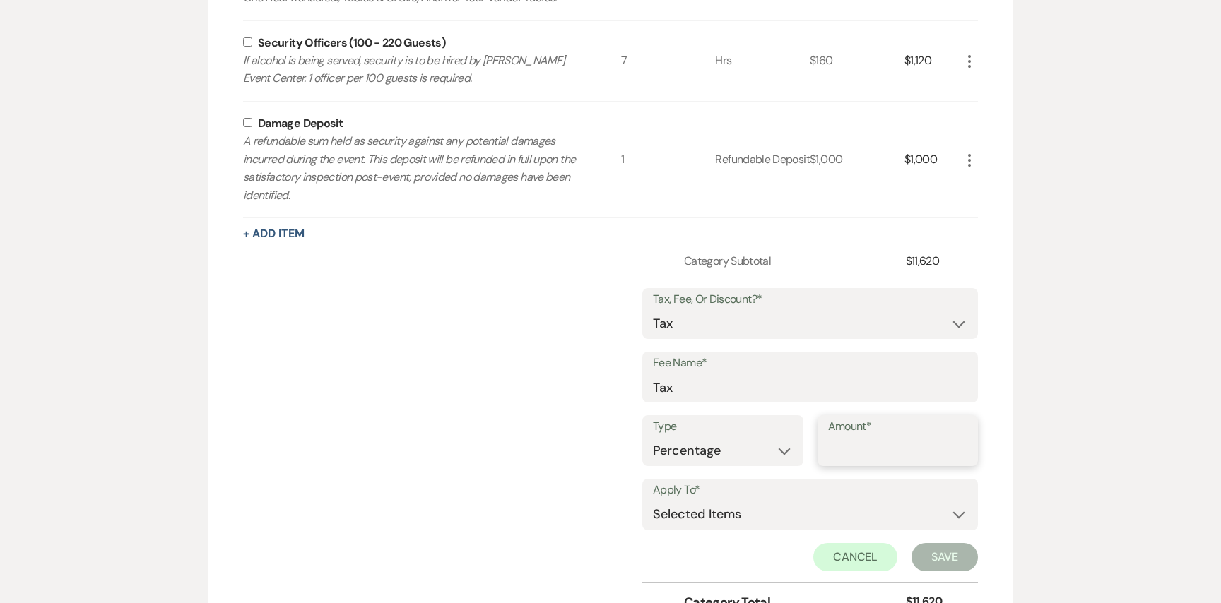
click at [850, 458] on input "Amount*" at bounding box center [898, 451] width 140 height 28
type input "8.25"
click at [847, 514] on select "Selected Items Category Subtotal (before all Taxes/Fees/Discounts) Category Tot…" at bounding box center [810, 515] width 314 height 28
select select "1"
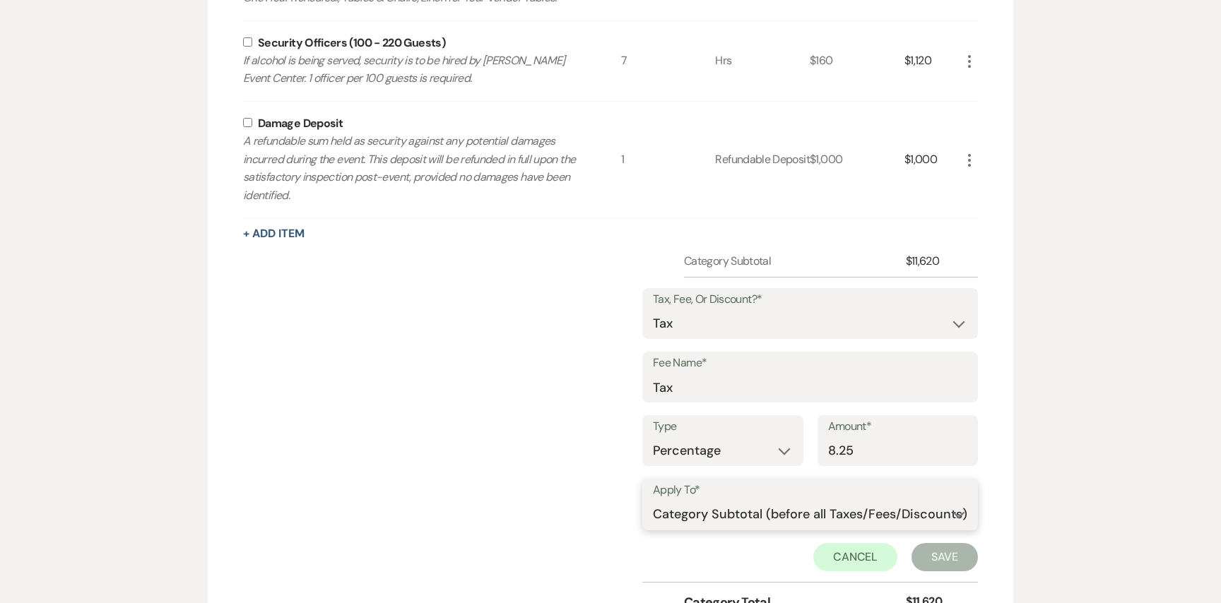
click at [653, 501] on select "Selected Items Category Subtotal (before all Taxes/Fees/Discounts) Category Tot…" at bounding box center [810, 515] width 314 height 28
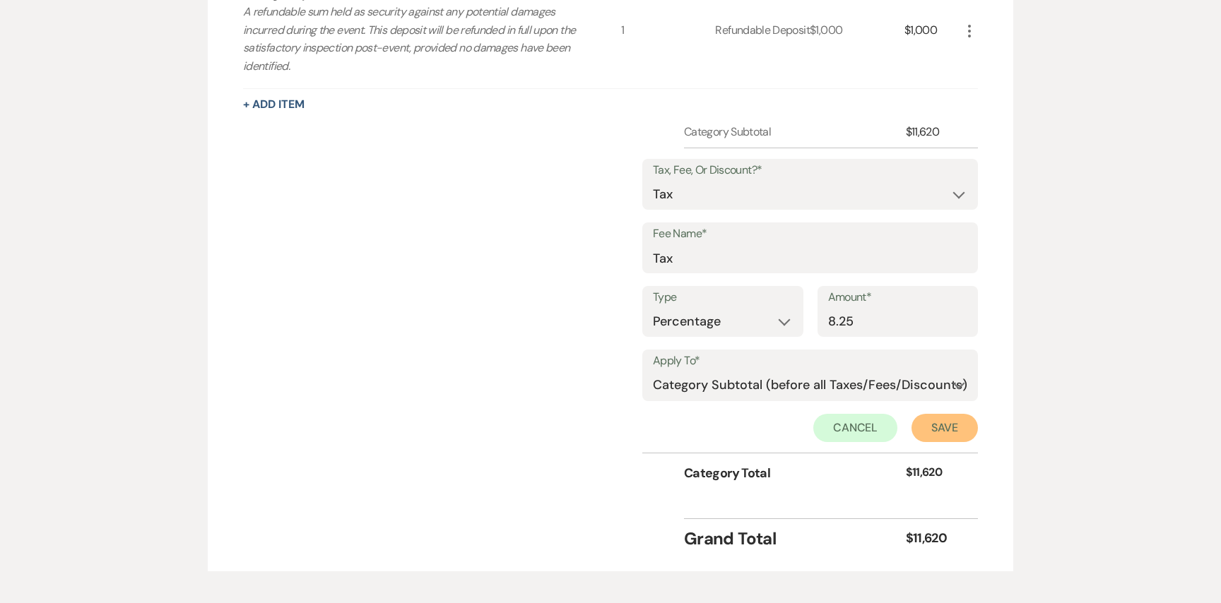
click at [955, 440] on button "Save" at bounding box center [944, 428] width 66 height 28
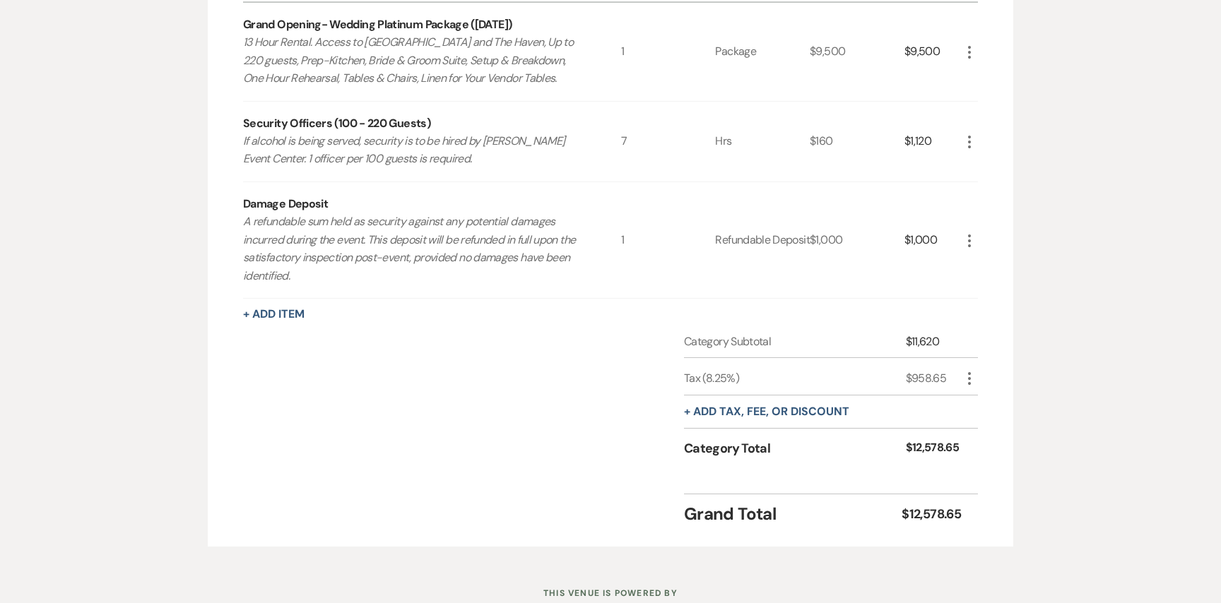
scroll to position [545, 0]
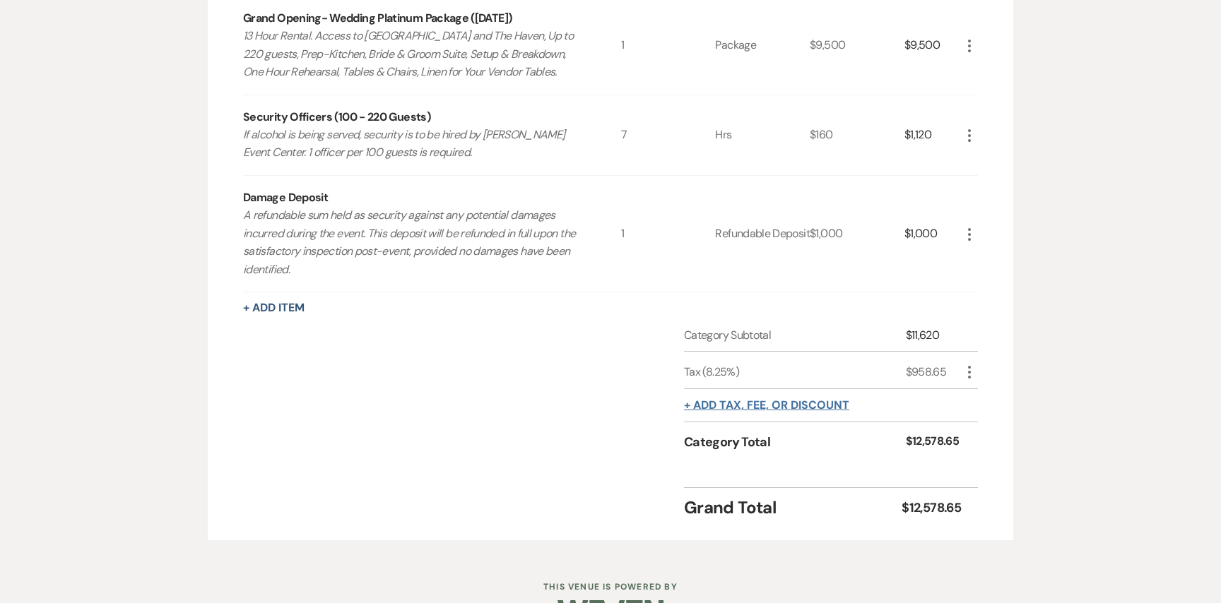
click at [719, 408] on button "+ Add tax, fee, or discount" at bounding box center [766, 405] width 165 height 11
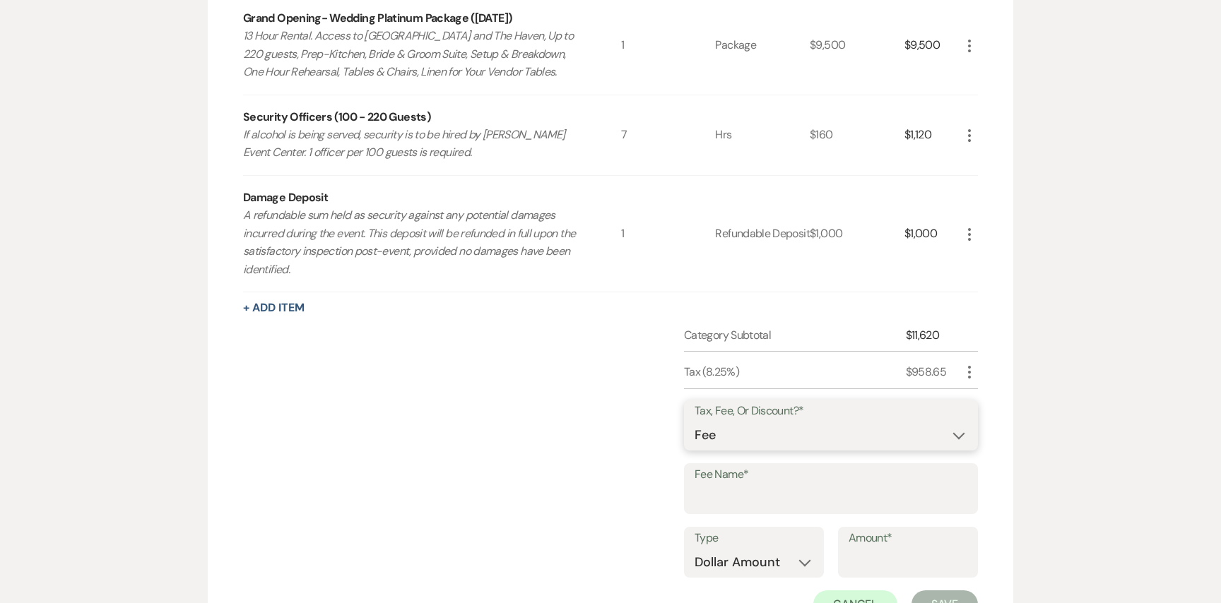
click at [723, 437] on select "Fee Discount Tax" at bounding box center [830, 436] width 273 height 28
select select "2"
click at [694, 422] on select "Fee Discount Tax" at bounding box center [830, 436] width 273 height 28
click at [729, 490] on input "Fee Name*" at bounding box center [830, 499] width 273 height 28
type input "24 Hour Discount"
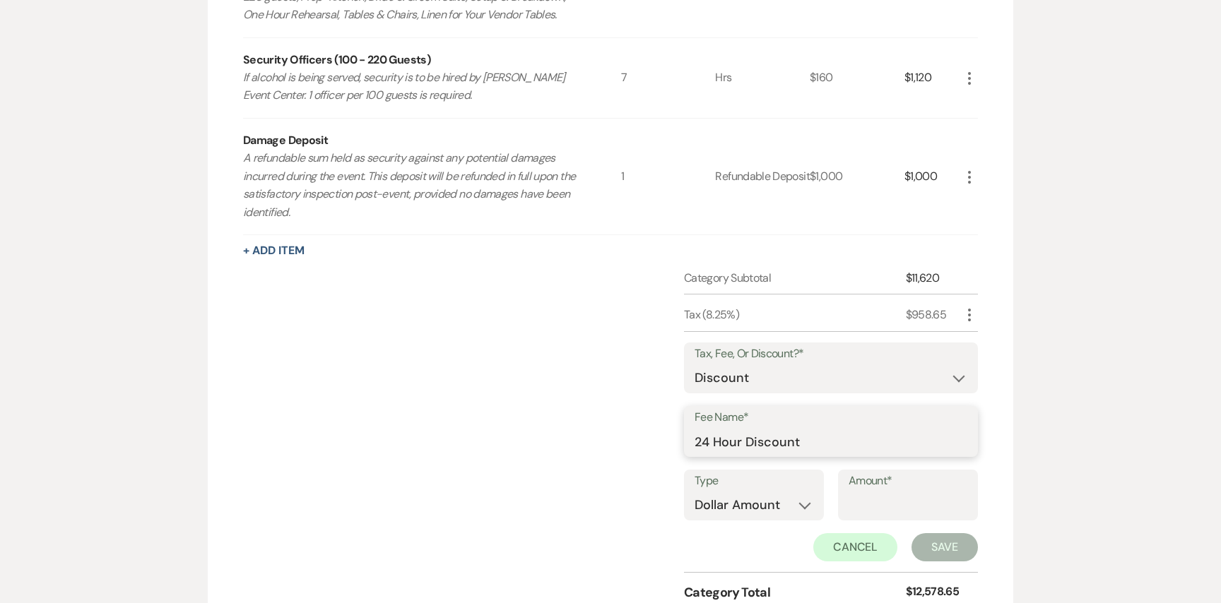
scroll to position [618, 0]
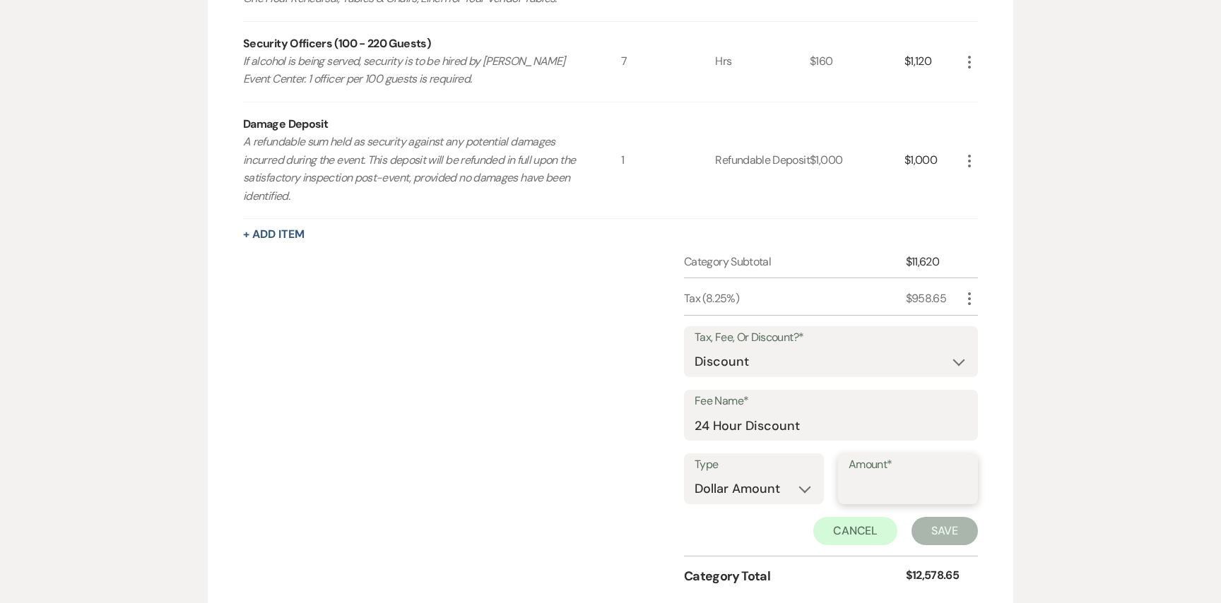
click at [862, 491] on input "Amount*" at bounding box center [907, 489] width 119 height 28
type input "500"
click at [922, 533] on button "Save" at bounding box center [944, 531] width 66 height 28
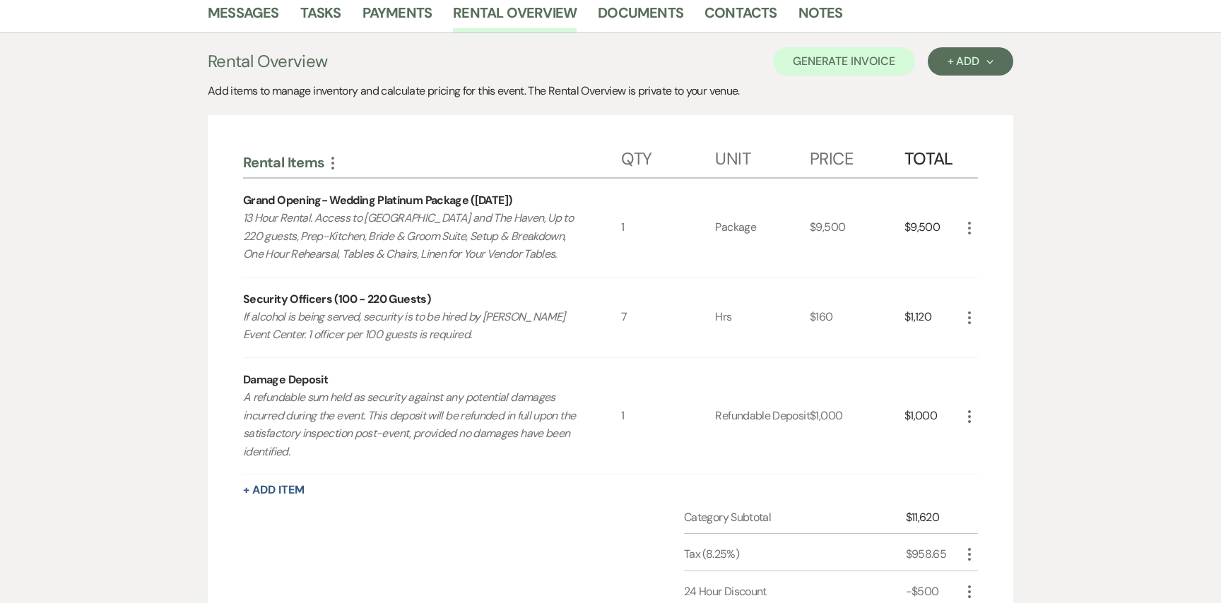
scroll to position [366, 0]
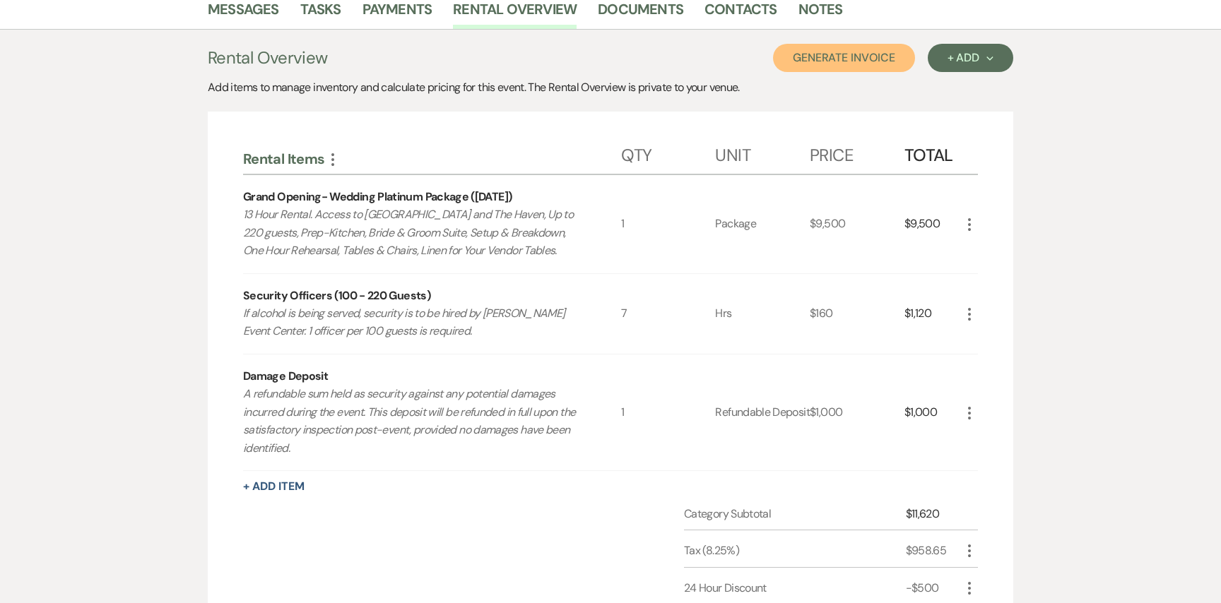
click at [826, 51] on button "Generate Invoice" at bounding box center [844, 58] width 142 height 28
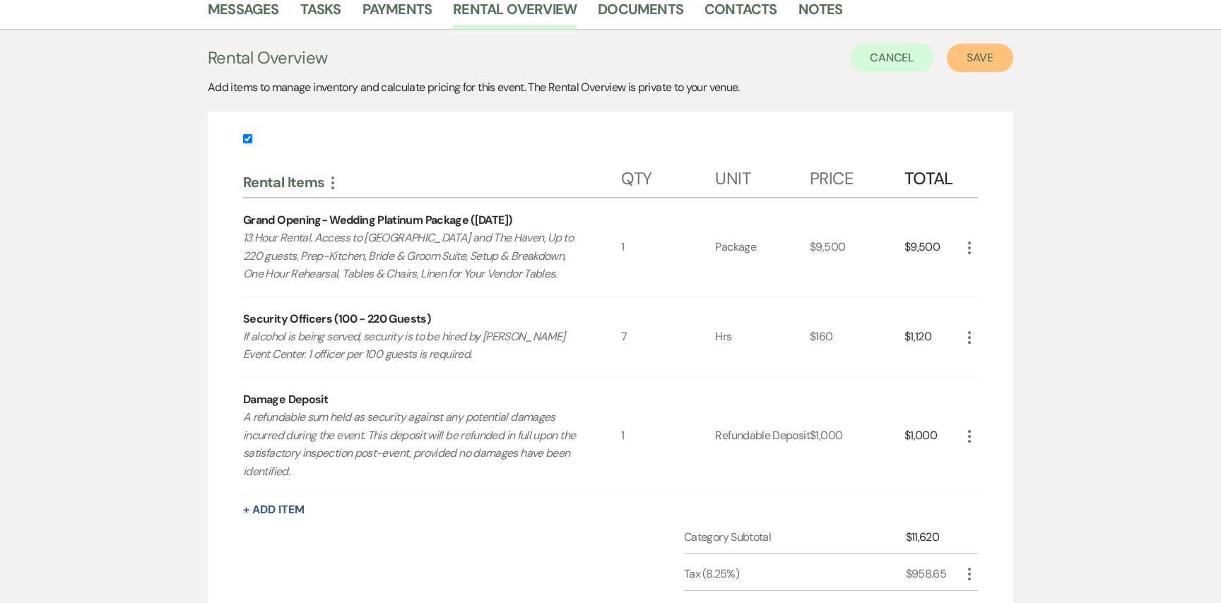
click at [953, 61] on button "Save" at bounding box center [979, 58] width 66 height 28
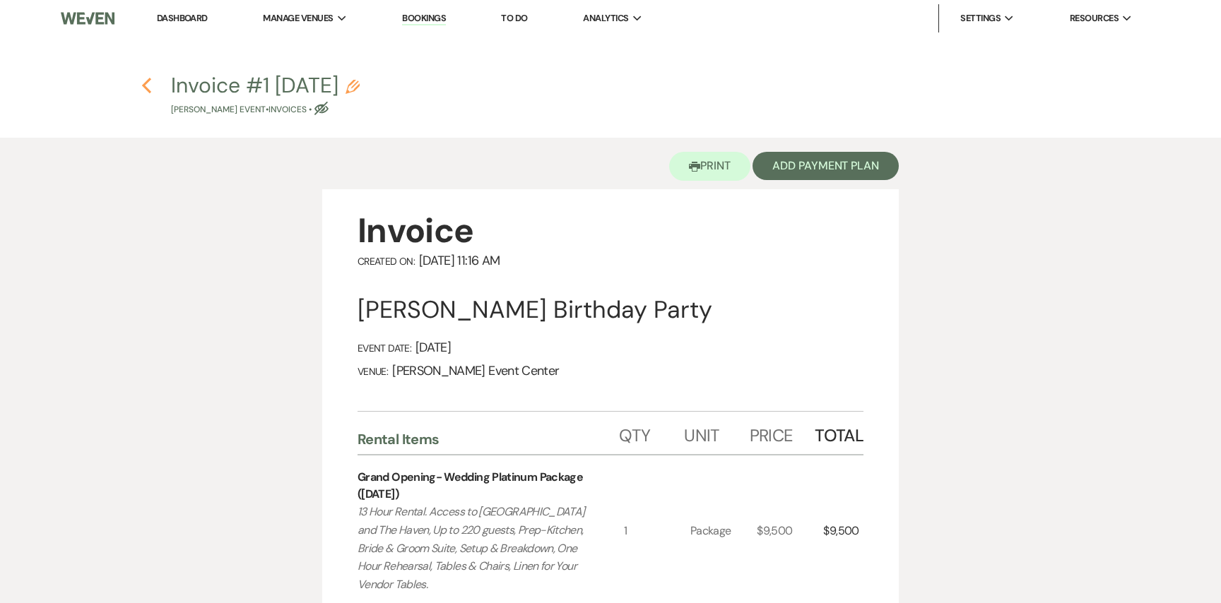
click at [143, 84] on icon "Previous" at bounding box center [146, 85] width 11 height 17
select select "5"
select select "4"
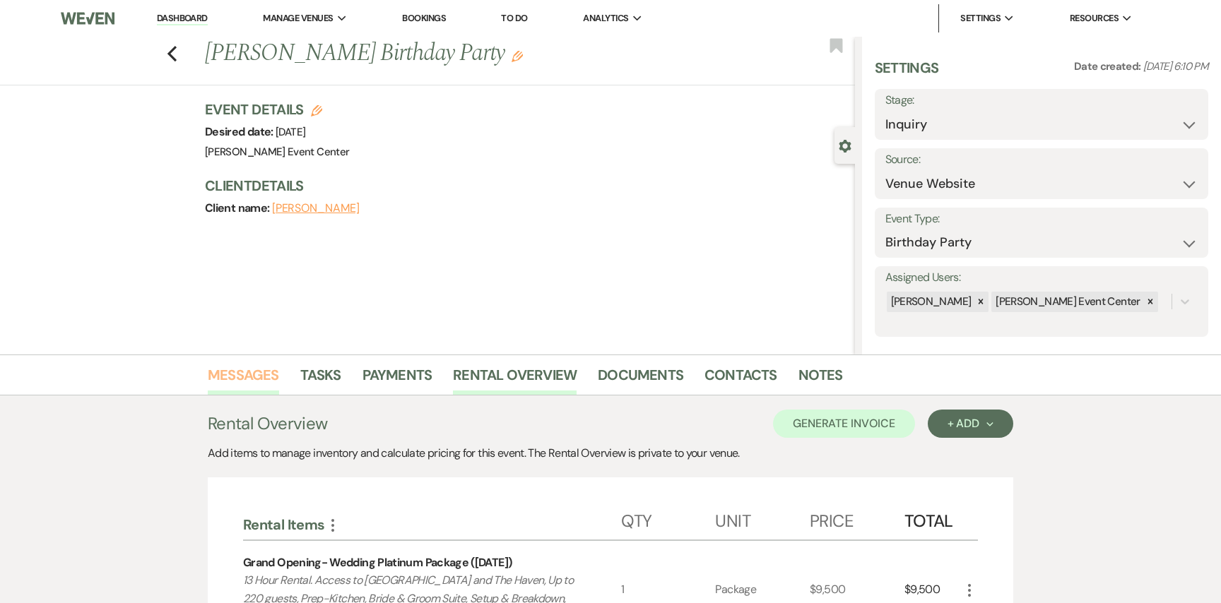
click at [258, 374] on link "Messages" at bounding box center [243, 379] width 71 height 31
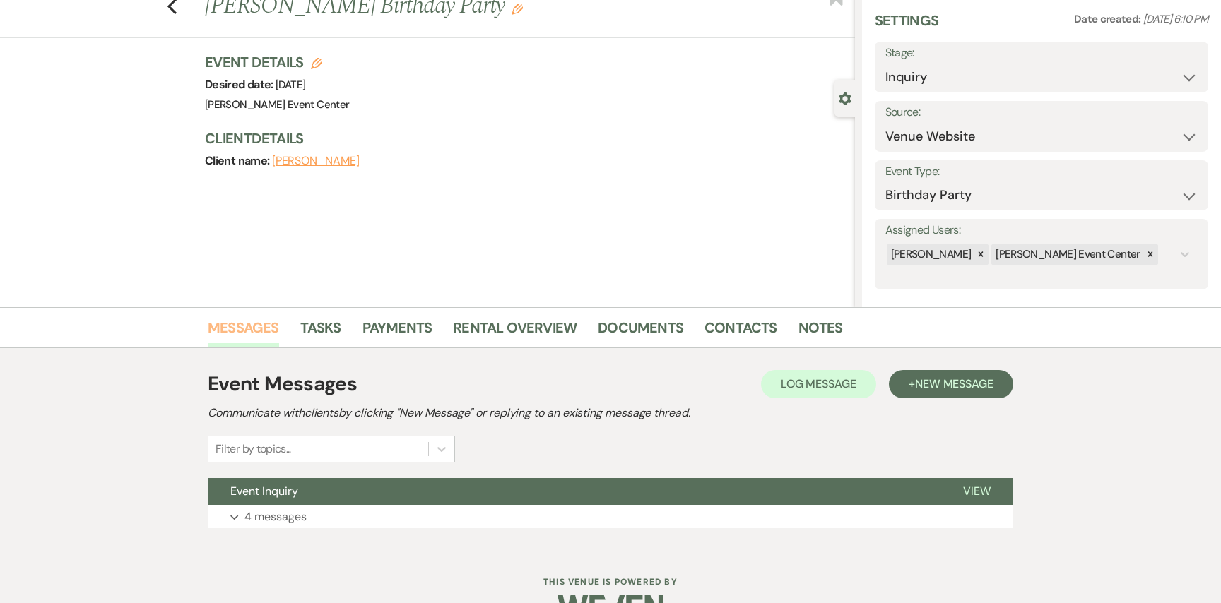
scroll to position [85, 0]
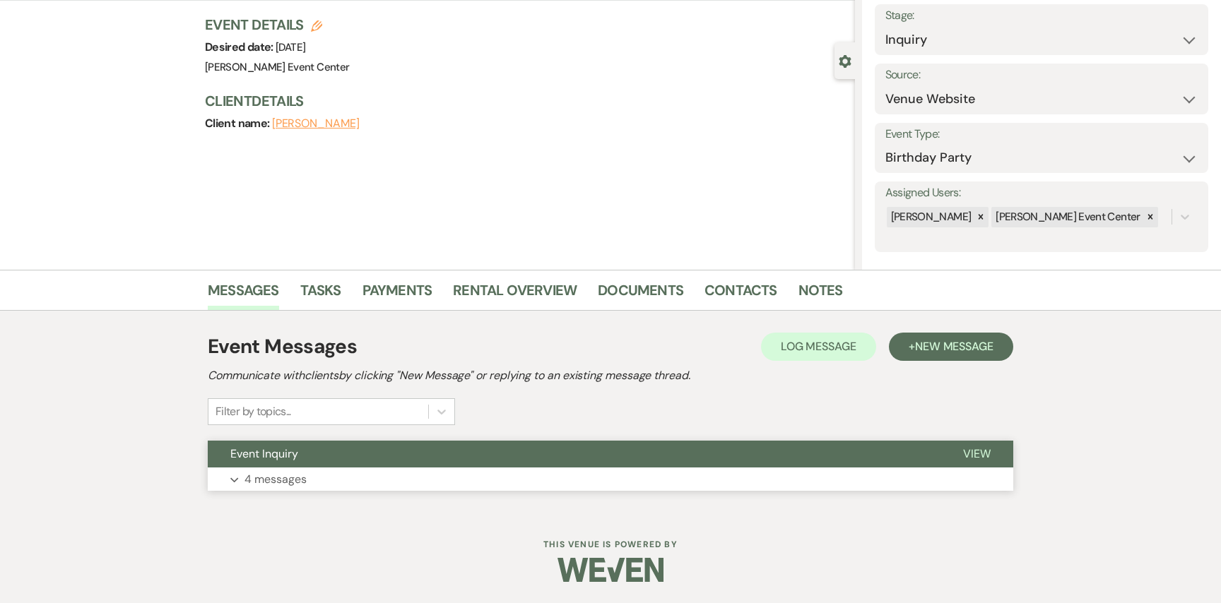
click at [267, 483] on p "4 messages" at bounding box center [275, 479] width 62 height 18
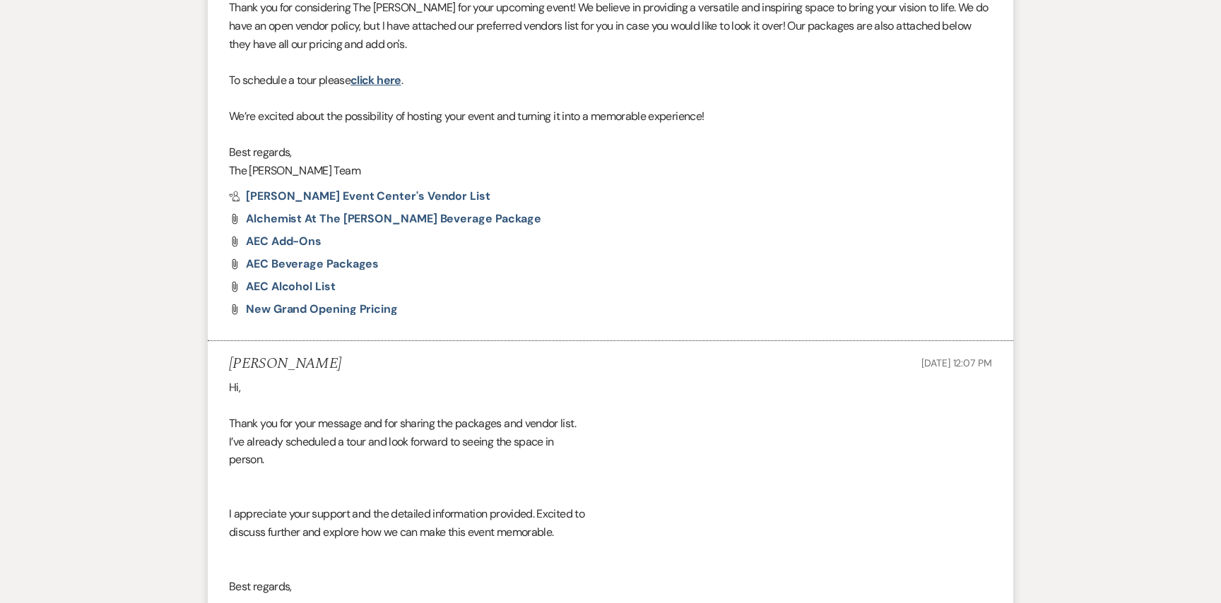
scroll to position [1293, 0]
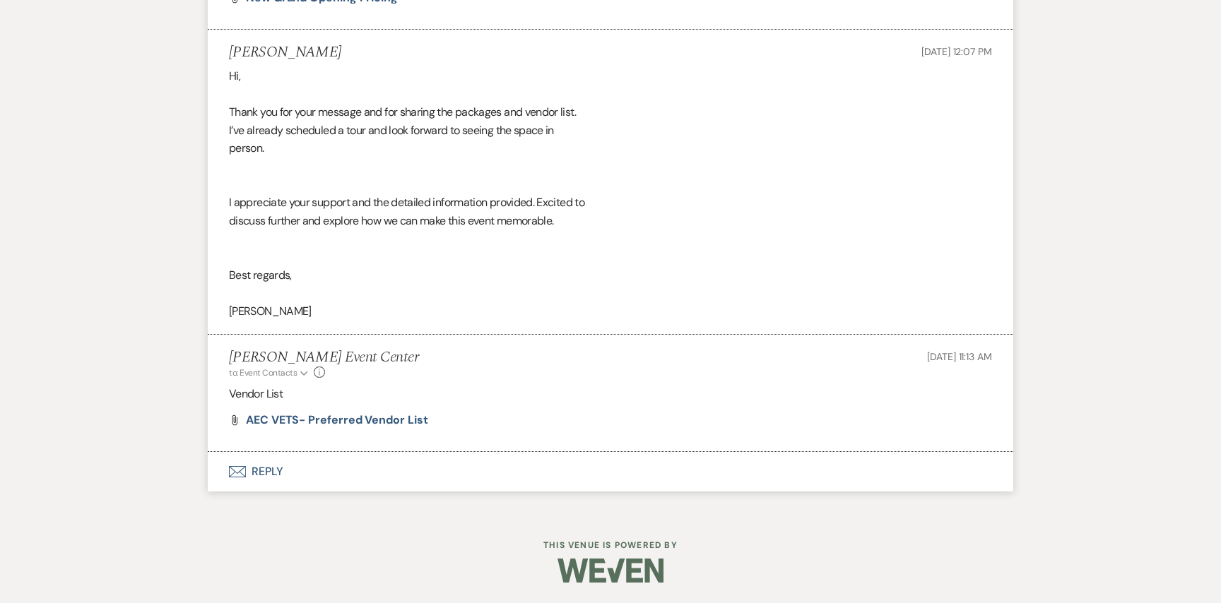
click at [272, 473] on button "Envelope Reply" at bounding box center [610, 472] width 805 height 40
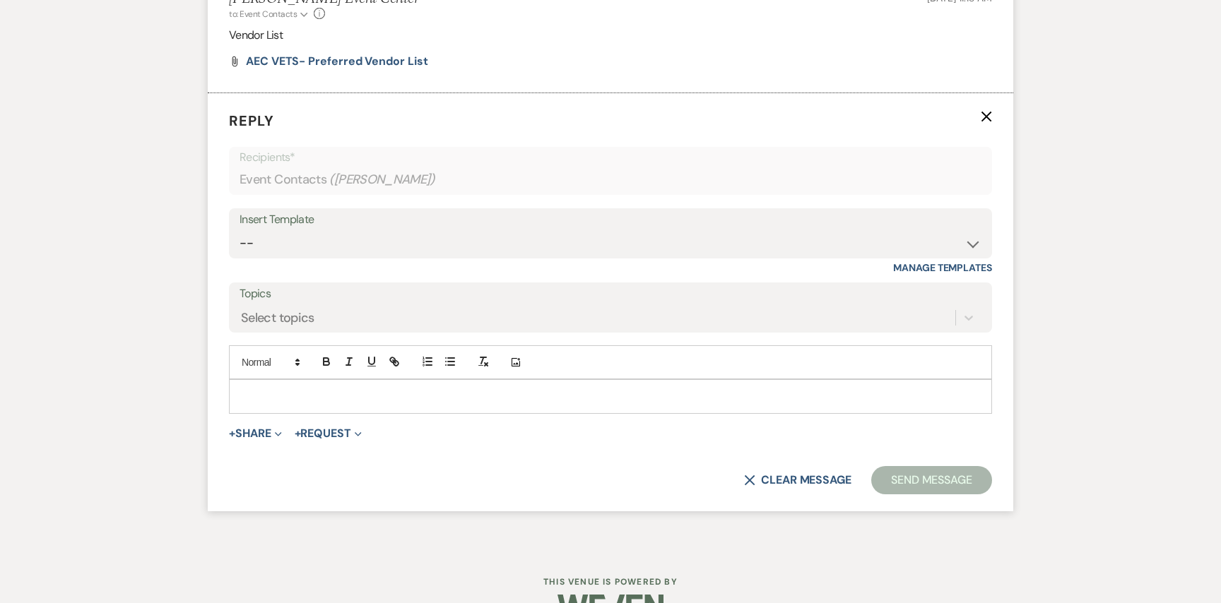
scroll to position [1652, 0]
click at [413, 220] on div "Insert Template" at bounding box center [610, 219] width 742 height 20
click at [412, 229] on select "-- Weven Planning Portal Introduction (Booked Events) Initial Inquiry Response …" at bounding box center [610, 243] width 742 height 28
click at [251, 433] on button "+ Share Expand" at bounding box center [255, 432] width 53 height 11
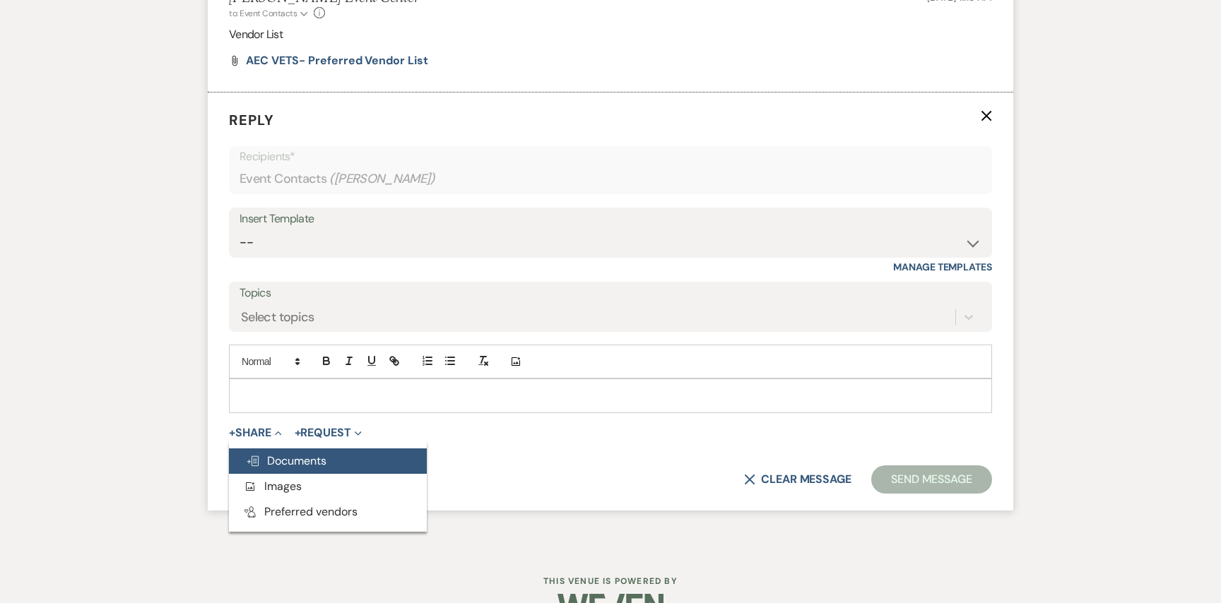
click at [302, 466] on span "Doc Upload Documents" at bounding box center [286, 460] width 81 height 15
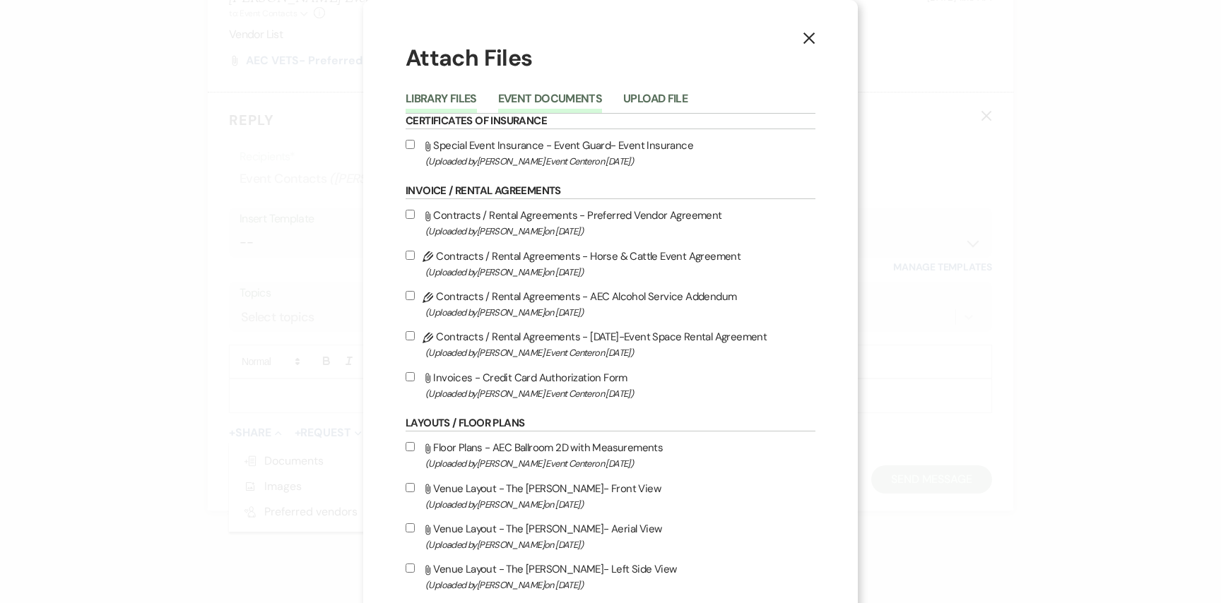
click at [520, 105] on button "Event Documents" at bounding box center [550, 103] width 104 height 20
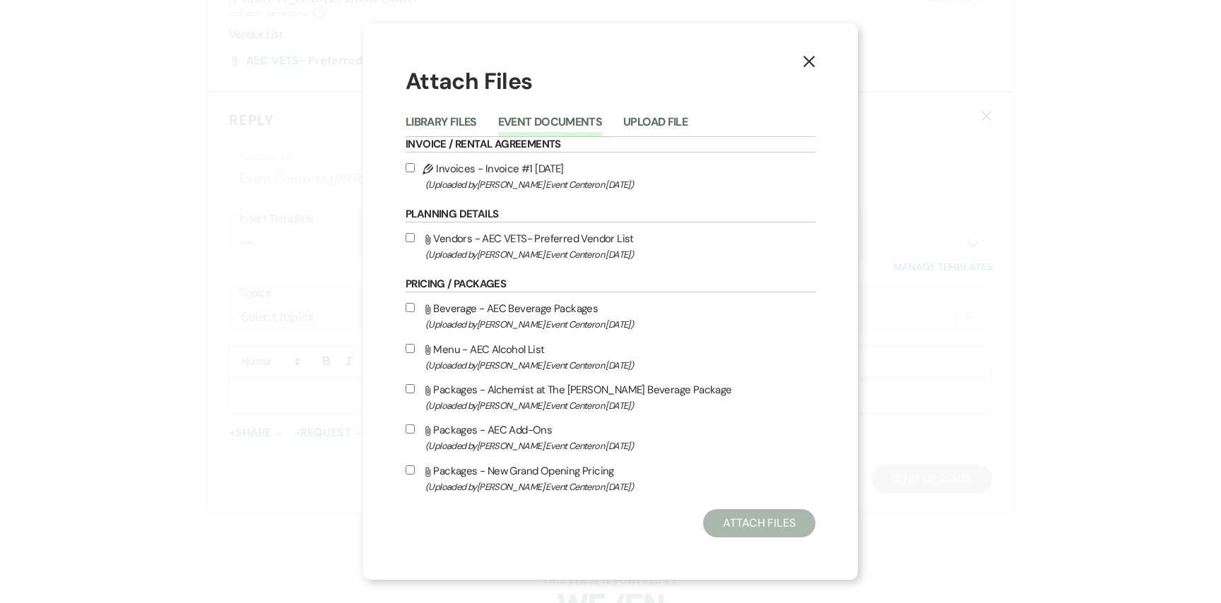
click at [410, 167] on input "Pencil Invoices - Invoice #1 [DATE] (Uploaded by [PERSON_NAME] Event Center on …" at bounding box center [409, 167] width 9 height 9
checkbox input "true"
click at [719, 522] on button "Attach Files" at bounding box center [759, 523] width 112 height 28
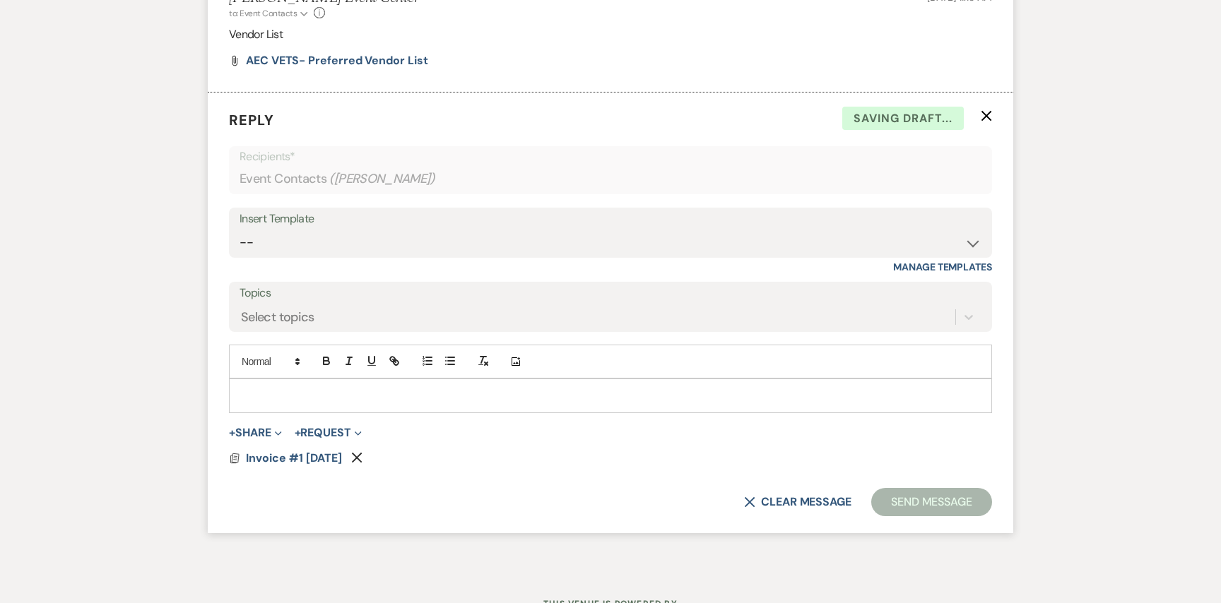
click at [362, 393] on p at bounding box center [610, 396] width 740 height 16
click at [949, 505] on button "Send Message" at bounding box center [931, 502] width 121 height 28
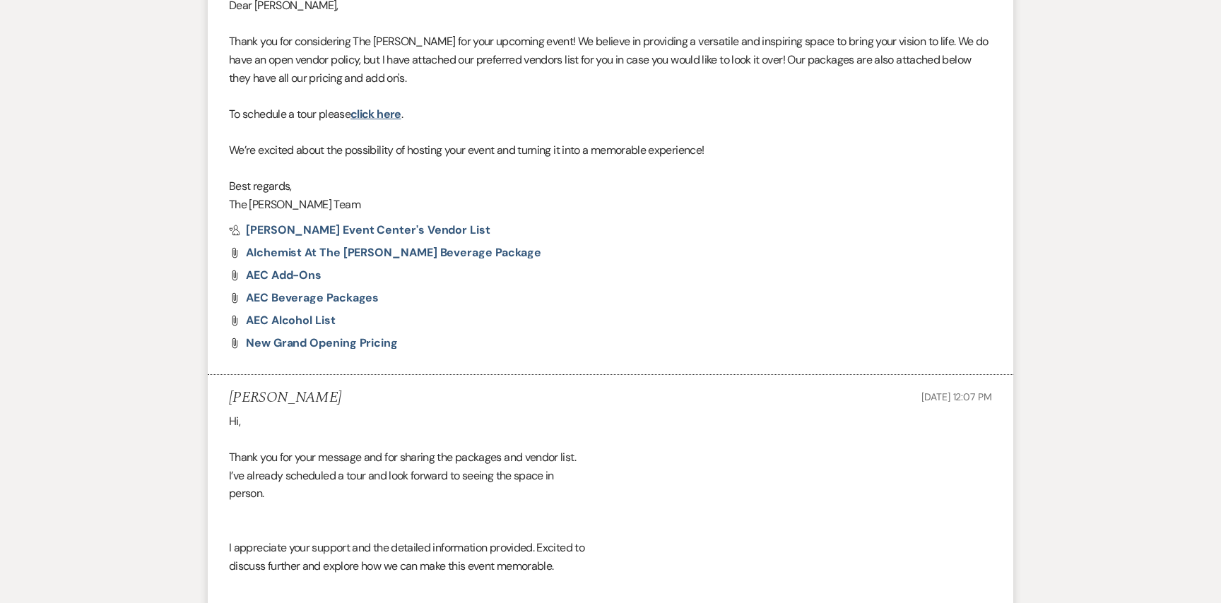
scroll to position [1410, 0]
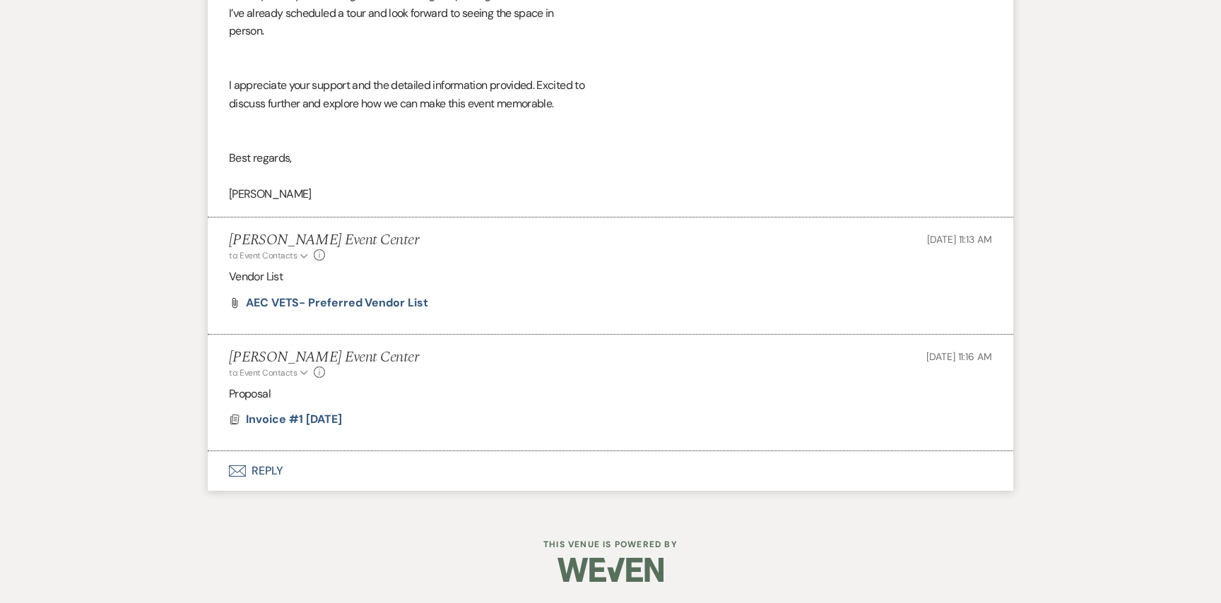
click at [273, 465] on button "Envelope Reply" at bounding box center [610, 471] width 805 height 40
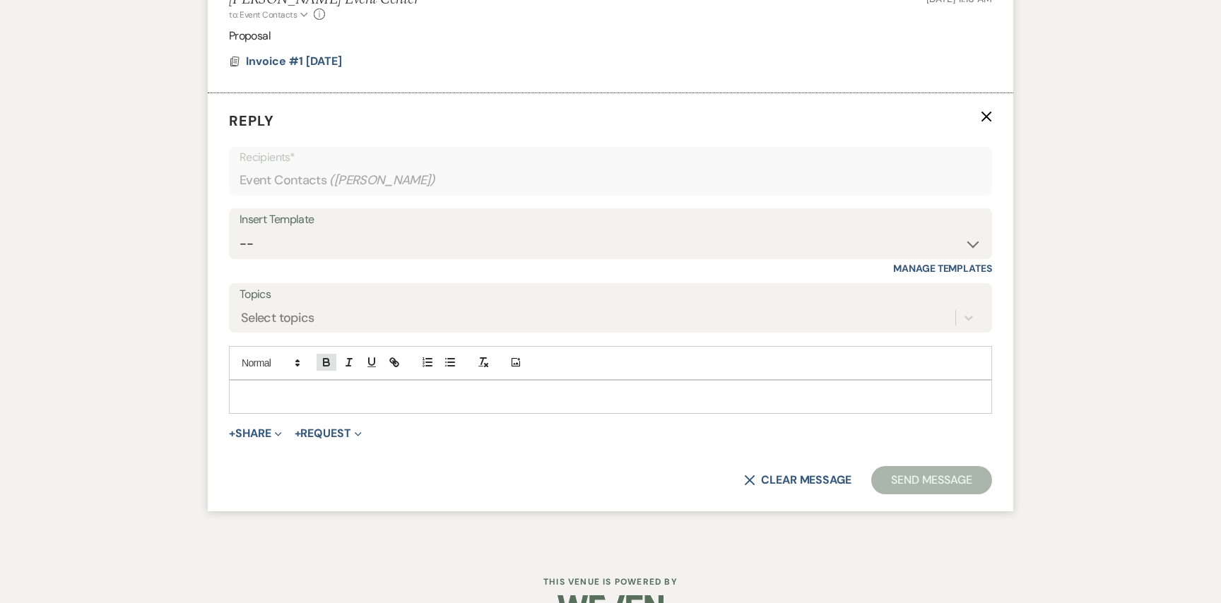
scroll to position [1769, 0]
click at [357, 246] on select "-- Weven Planning Portal Introduction (Booked Events) Initial Inquiry Response …" at bounding box center [610, 244] width 742 height 28
select select "5282"
click at [239, 230] on select "-- Weven Planning Portal Introduction (Booked Events) Initial Inquiry Response …" at bounding box center [610, 244] width 742 height 28
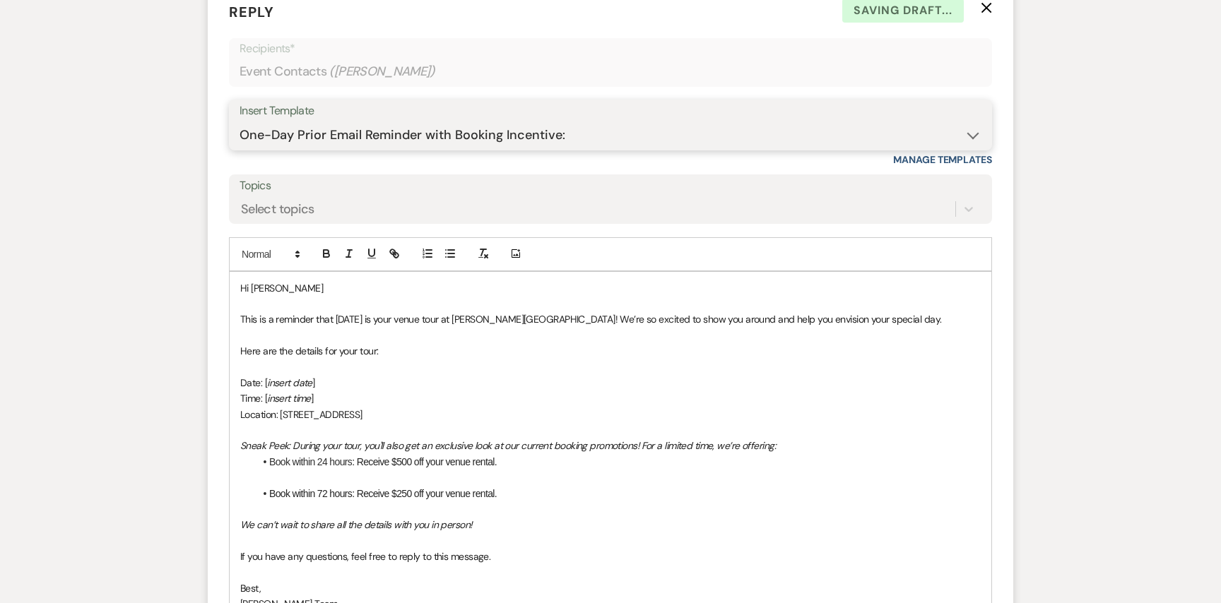
scroll to position [1892, 0]
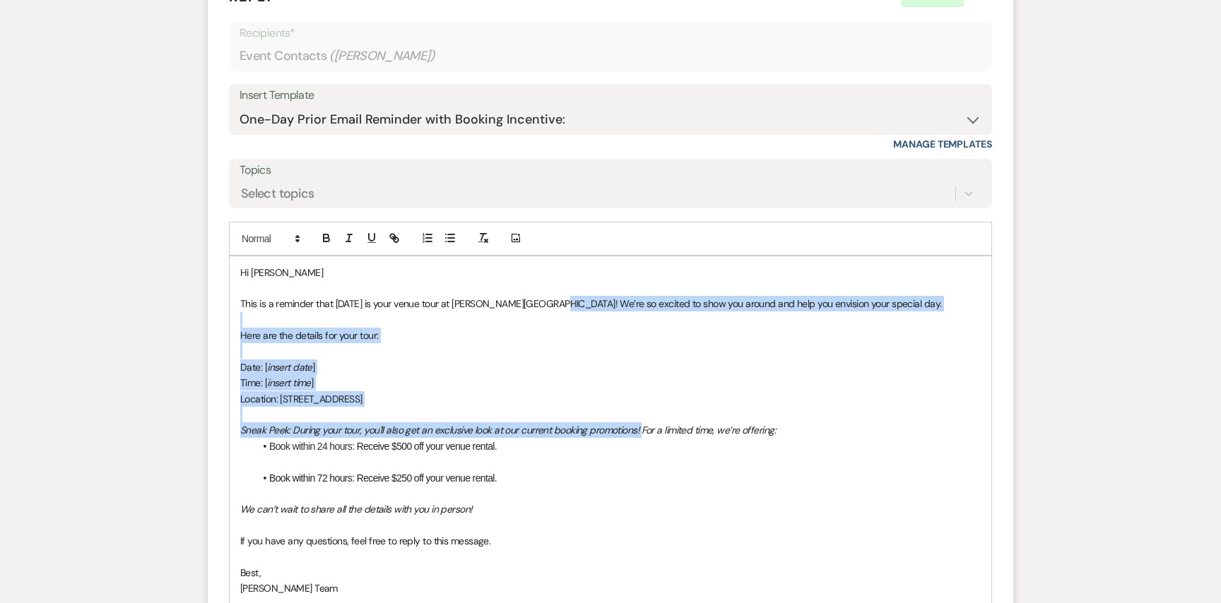
drag, startPoint x: 545, startPoint y: 304, endPoint x: 641, endPoint y: 433, distance: 160.6
click at [641, 433] on div "Hi [PERSON_NAME] This is a reminder that [DATE] is your venue tour at [PERSON_N…" at bounding box center [610, 430] width 761 height 349
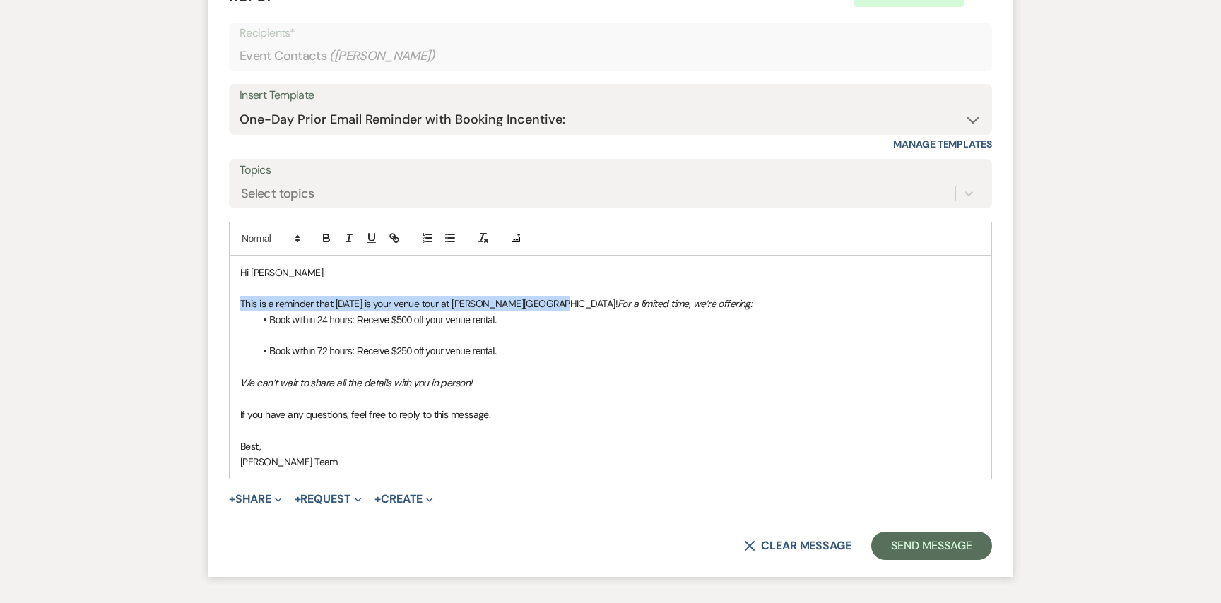
drag, startPoint x: 546, startPoint y: 302, endPoint x: 237, endPoint y: 311, distance: 308.8
click at [237, 311] on div "Hi [PERSON_NAME] This is a reminder that [DATE] is your venue tour at [PERSON_N…" at bounding box center [610, 367] width 761 height 222
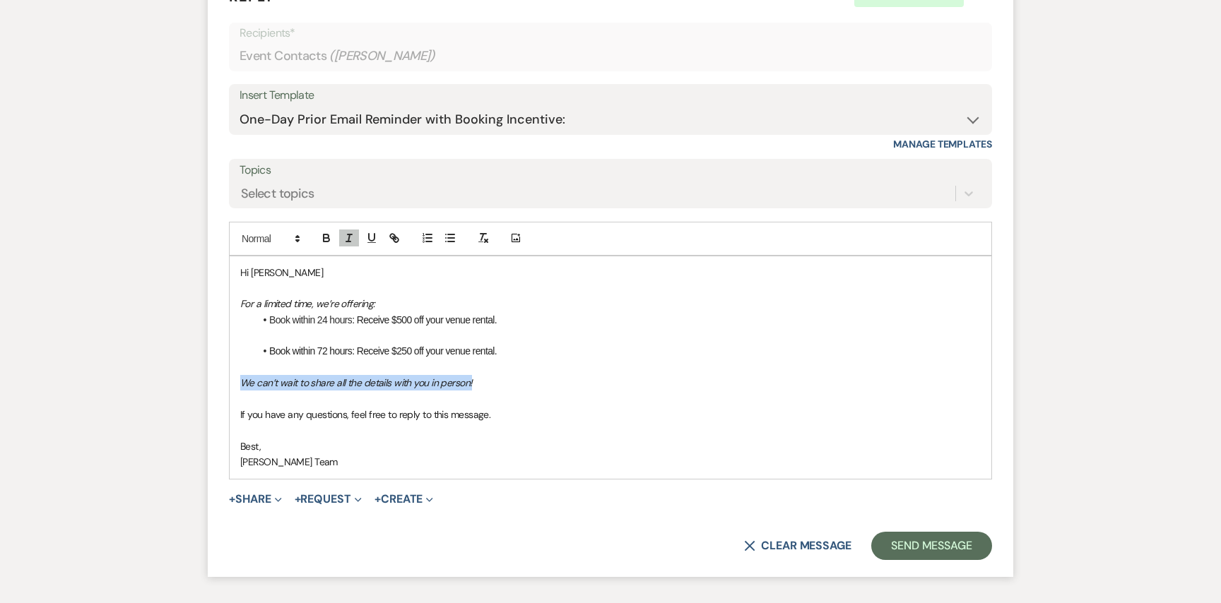
drag, startPoint x: 492, startPoint y: 390, endPoint x: 189, endPoint y: 380, distance: 303.2
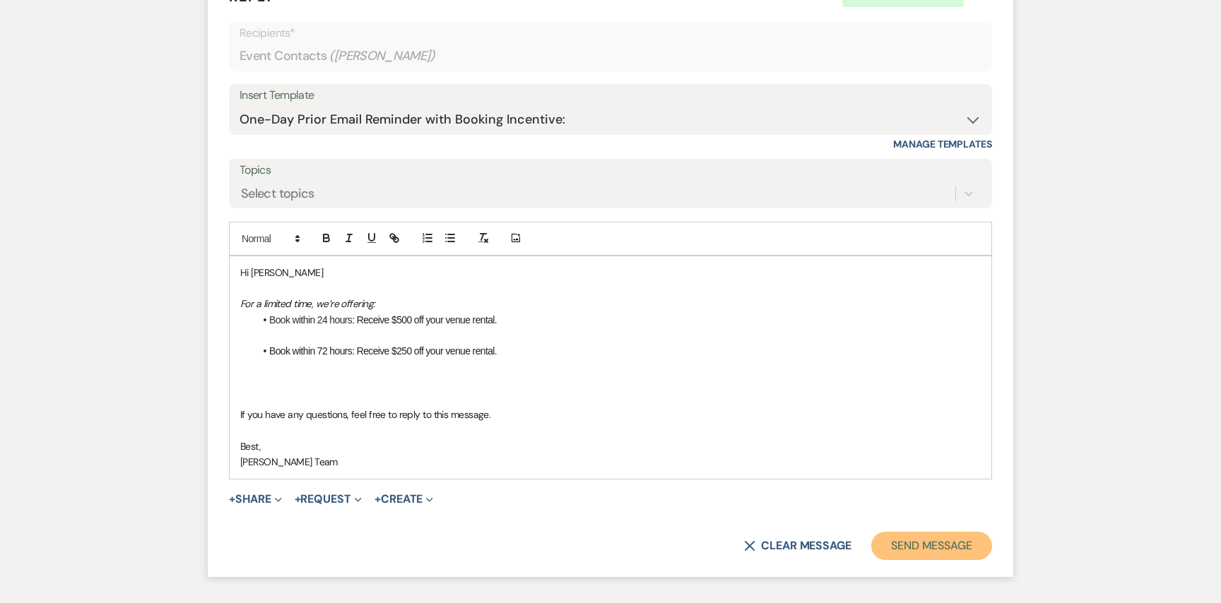
click at [896, 536] on button "Send Message" at bounding box center [931, 546] width 121 height 28
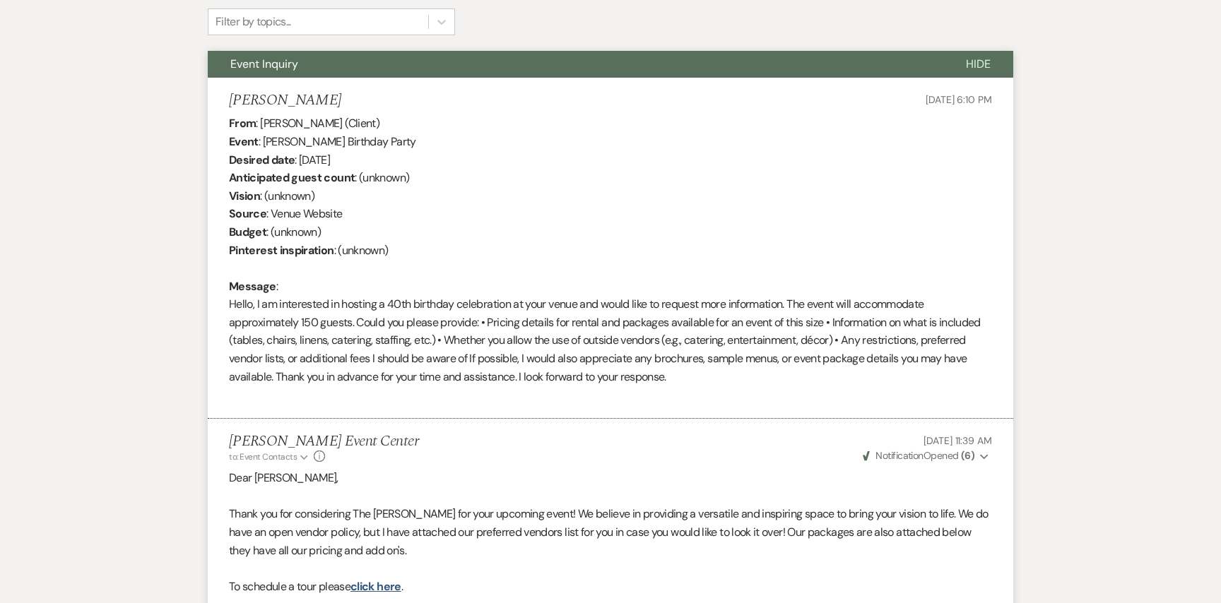
scroll to position [0, 0]
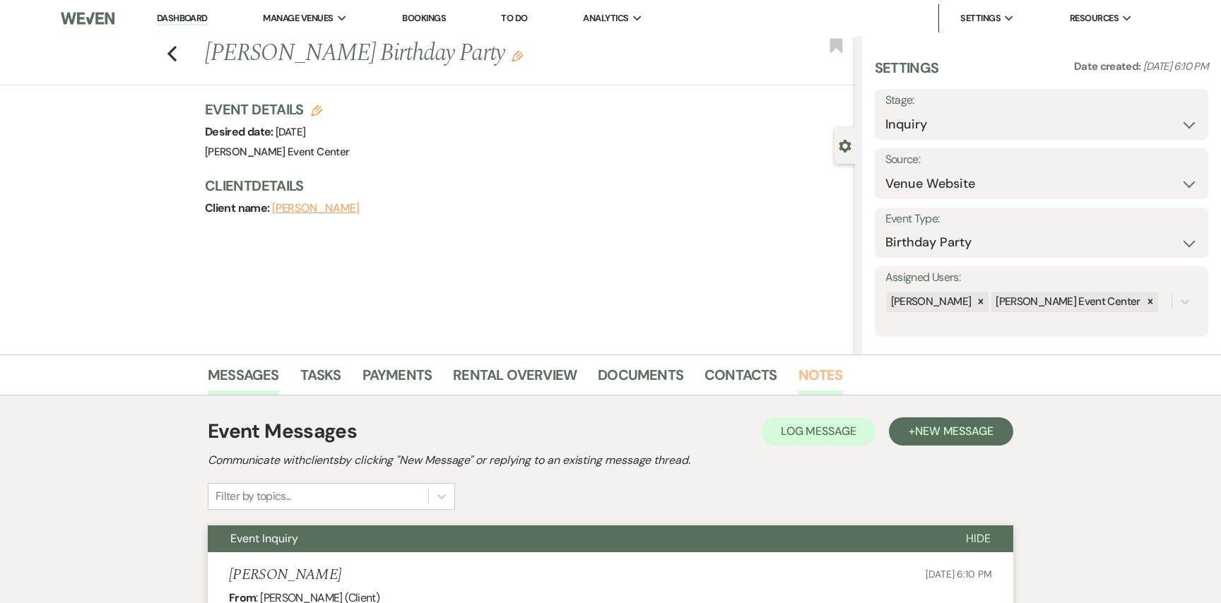
click at [803, 383] on link "Notes" at bounding box center [820, 379] width 44 height 31
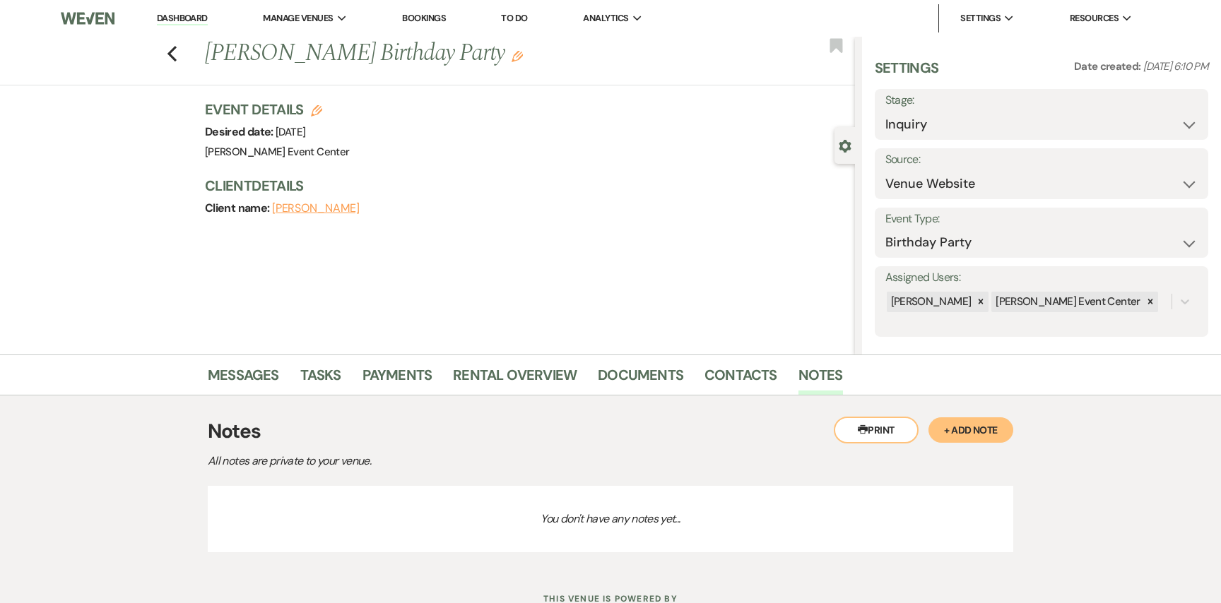
click at [985, 427] on button "+ Add Note" at bounding box center [970, 429] width 85 height 25
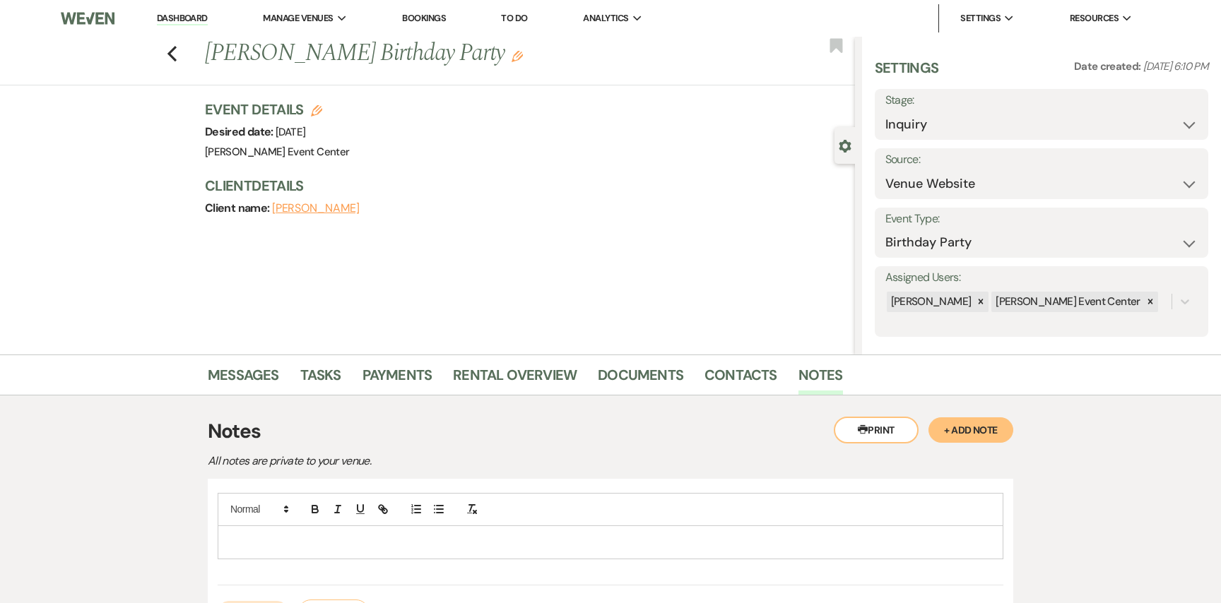
click at [386, 540] on p at bounding box center [610, 543] width 763 height 16
click at [386, 539] on p "Like the venue. Wants a proposal with Security" at bounding box center [610, 543] width 763 height 16
click at [406, 545] on p "Like the venue. Wants a proposal for the PLatinum with Security" at bounding box center [610, 543] width 763 height 16
click at [511, 545] on p "Like the venue. Wants a proposal for the Platinum with Security" at bounding box center [610, 543] width 763 height 16
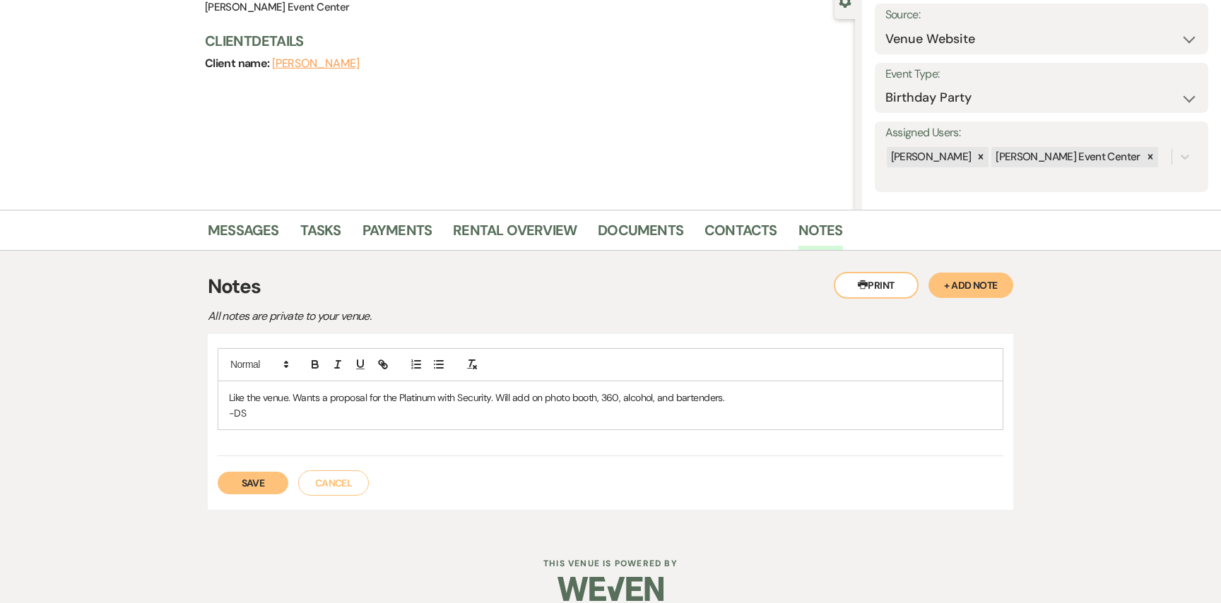
scroll to position [153, 0]
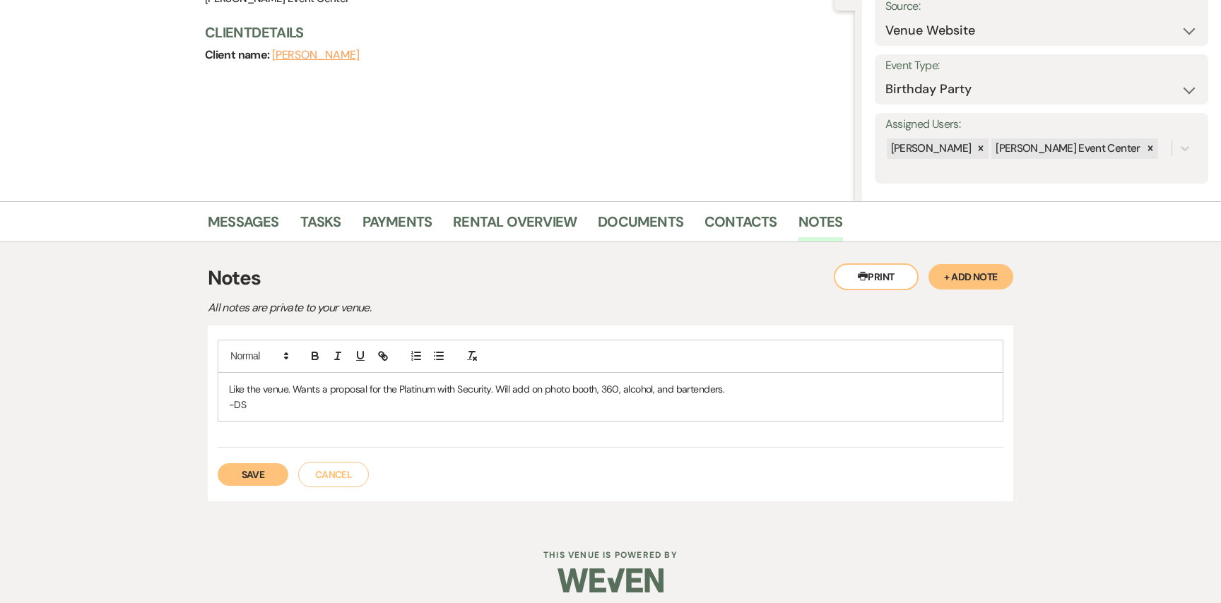
click at [765, 391] on p "Like the venue. Wants a proposal for the Platinum with Security. Will add on ph…" at bounding box center [610, 389] width 763 height 16
click at [261, 468] on button "Save" at bounding box center [253, 474] width 71 height 23
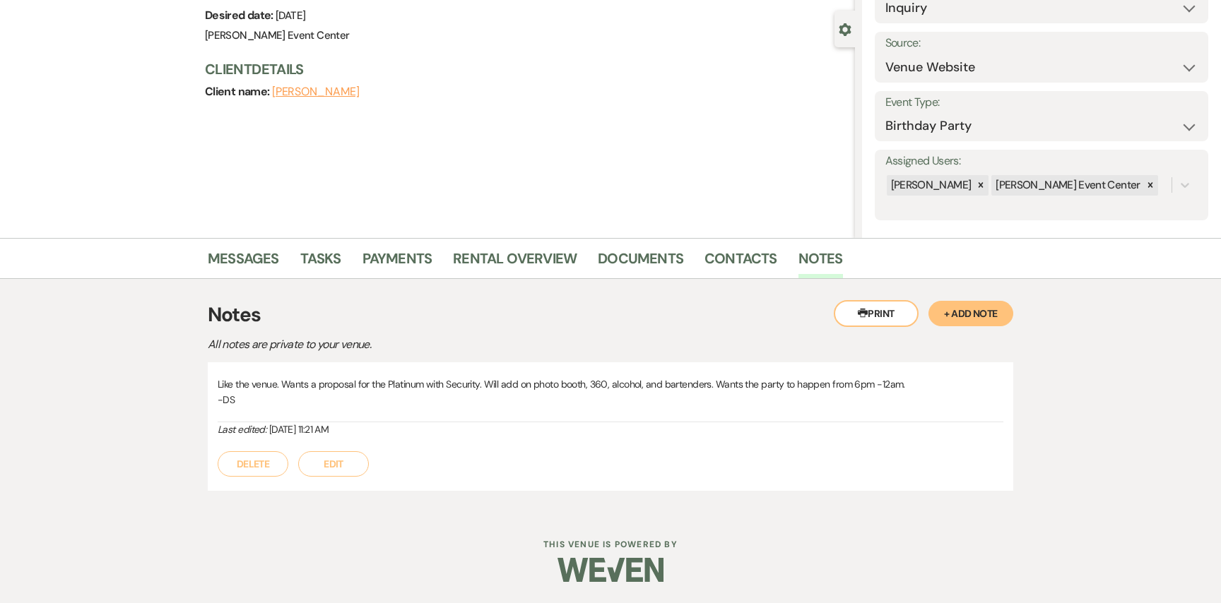
scroll to position [0, 0]
